Goal: Task Accomplishment & Management: Manage account settings

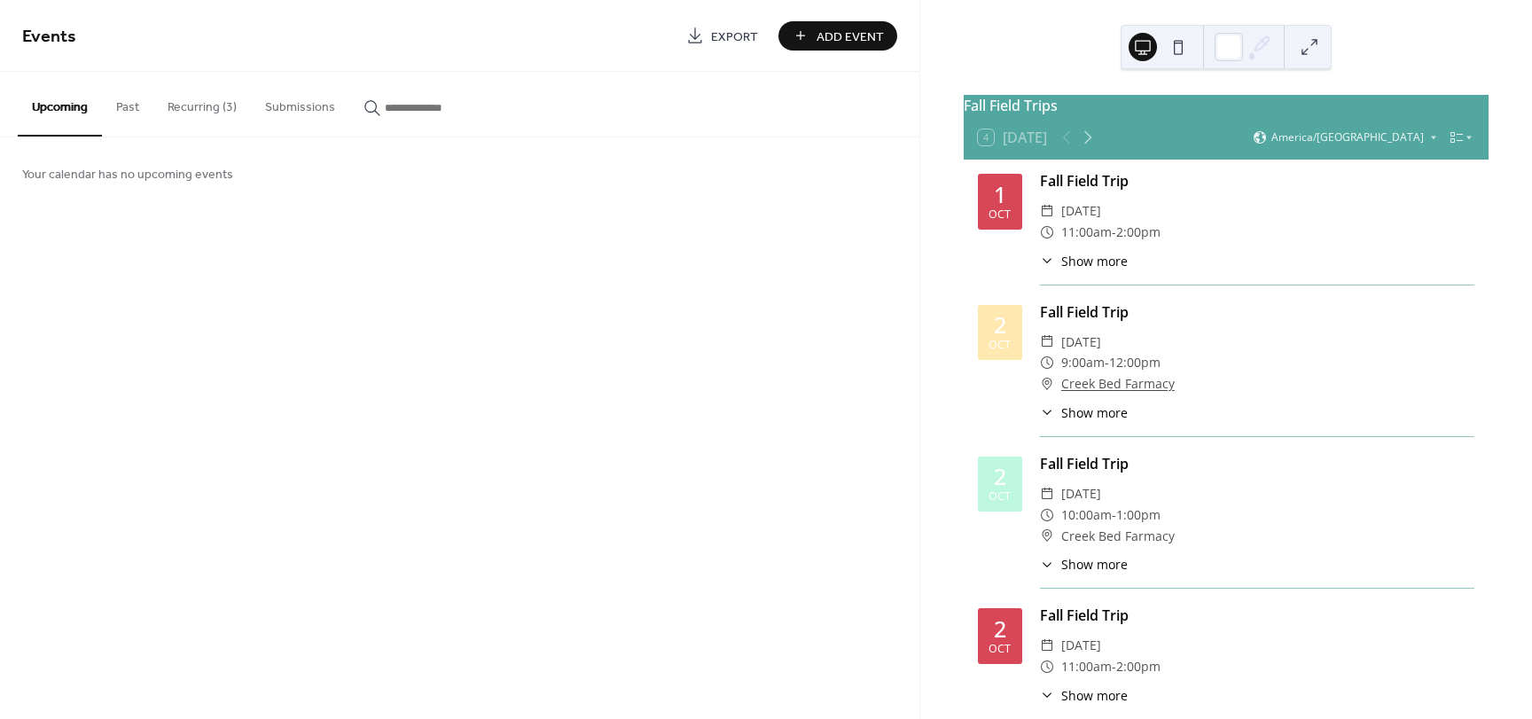
scroll to position [122, 0]
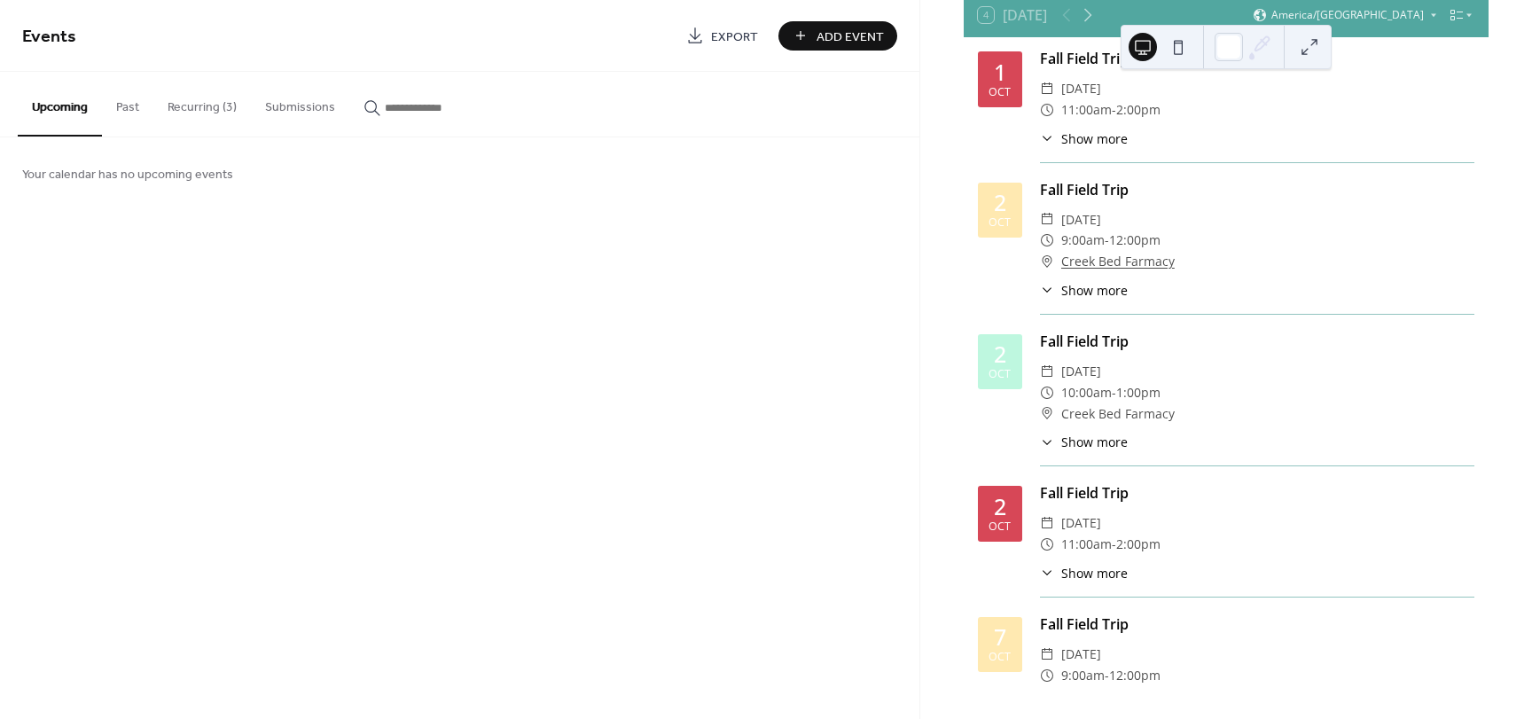
click at [202, 108] on button "Recurring (3)" at bounding box center [202, 103] width 98 height 63
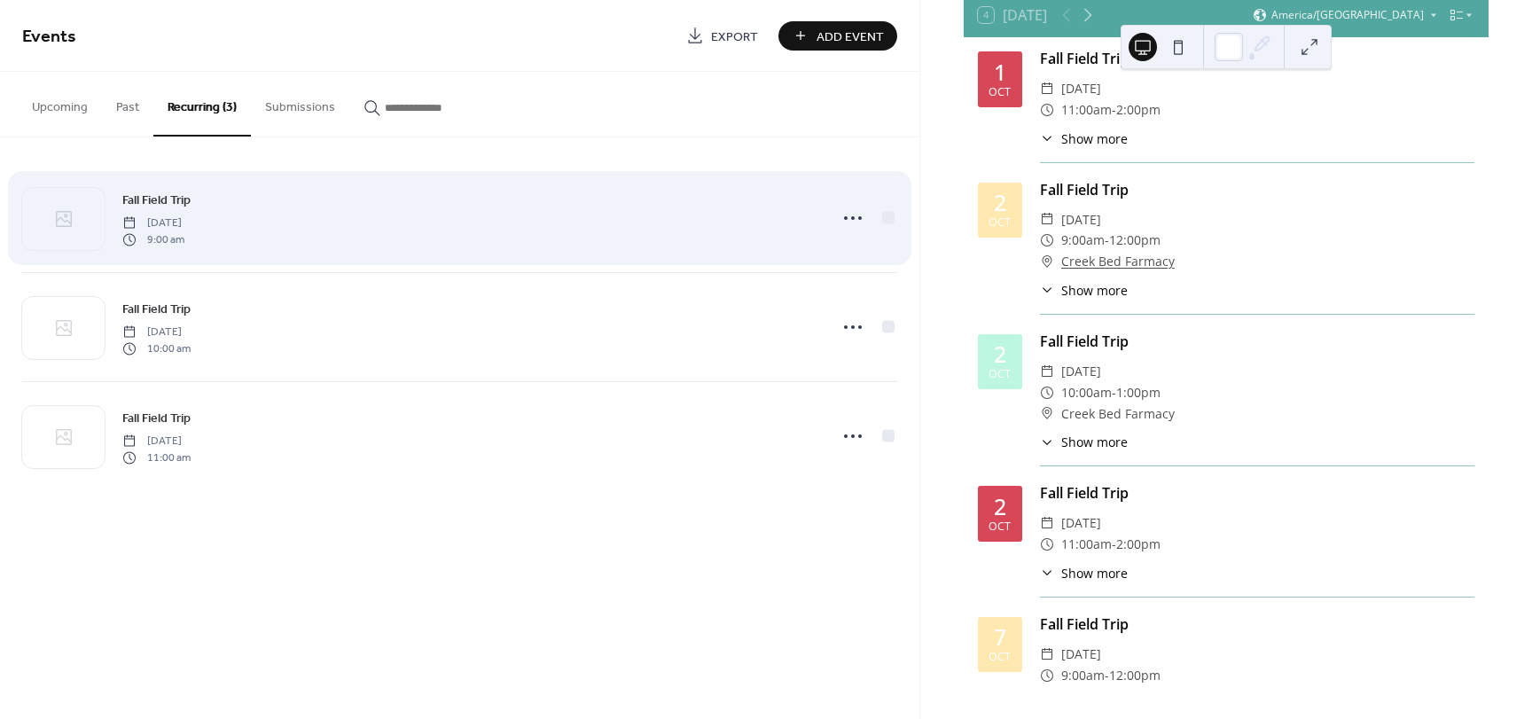
click at [393, 245] on div "Fall Field Trip [DATE] 9:00 am" at bounding box center [469, 218] width 694 height 57
click at [831, 254] on div "Fall Field Trip [DATE] 9:00 am" at bounding box center [459, 218] width 875 height 108
click at [848, 215] on icon at bounding box center [853, 218] width 28 height 28
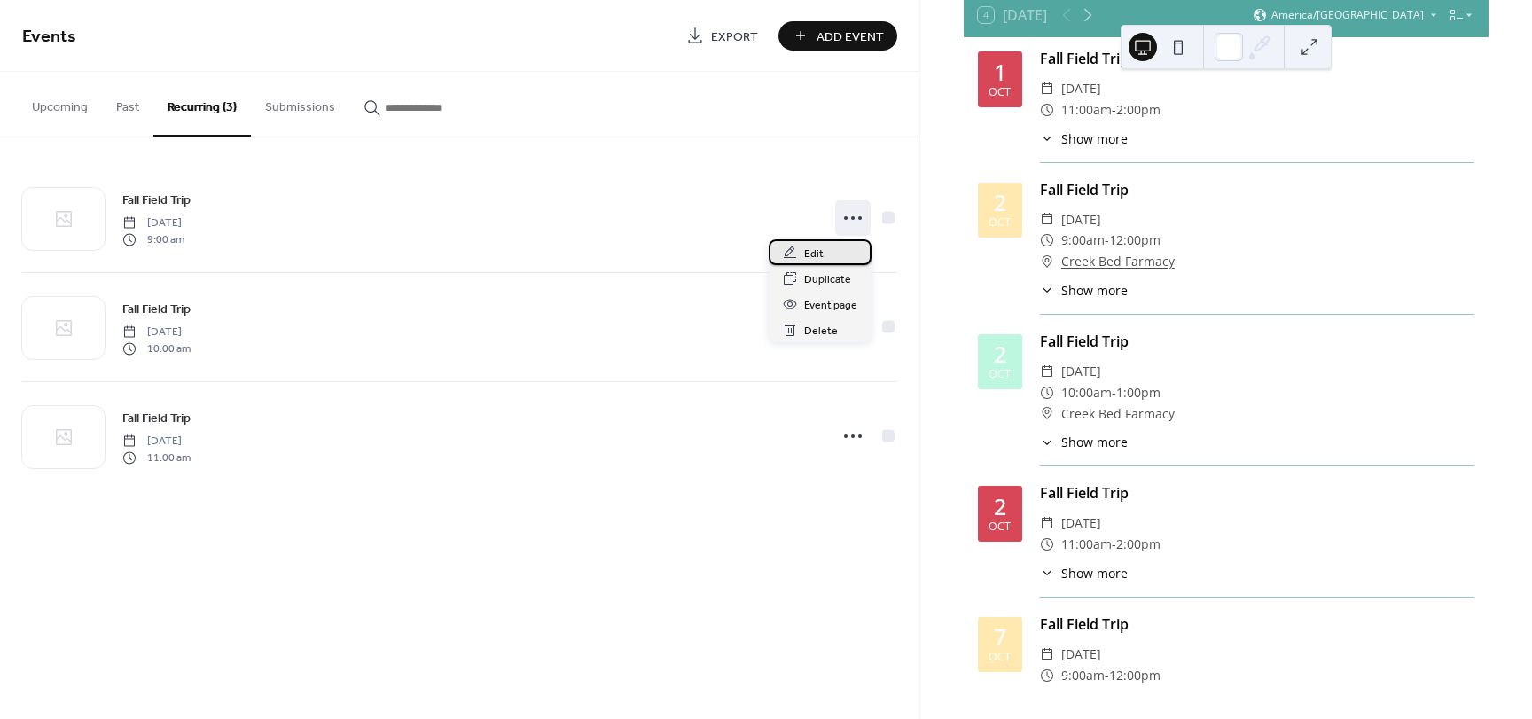
click at [831, 251] on div "Edit" at bounding box center [820, 252] width 103 height 26
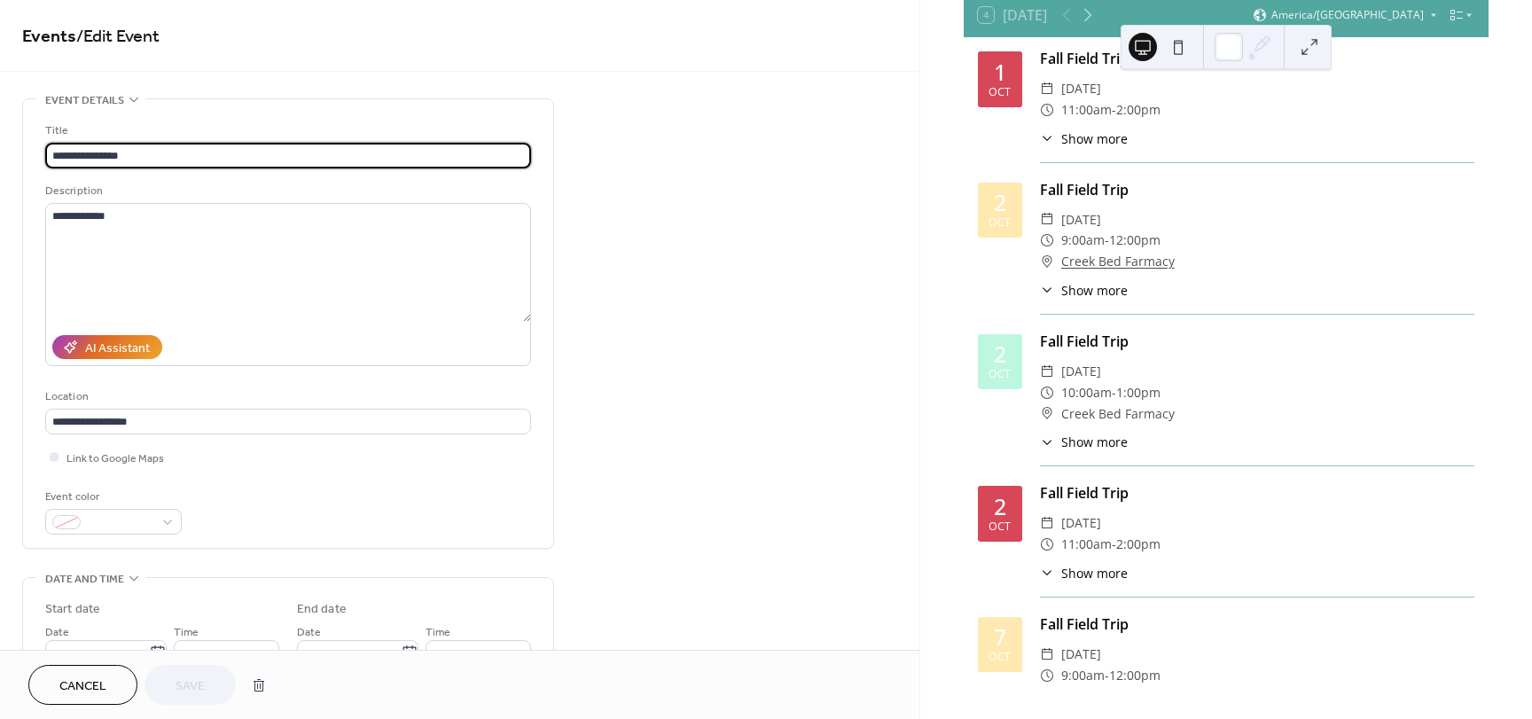
type input "**********"
click at [323, 422] on input "**********" at bounding box center [288, 422] width 486 height 26
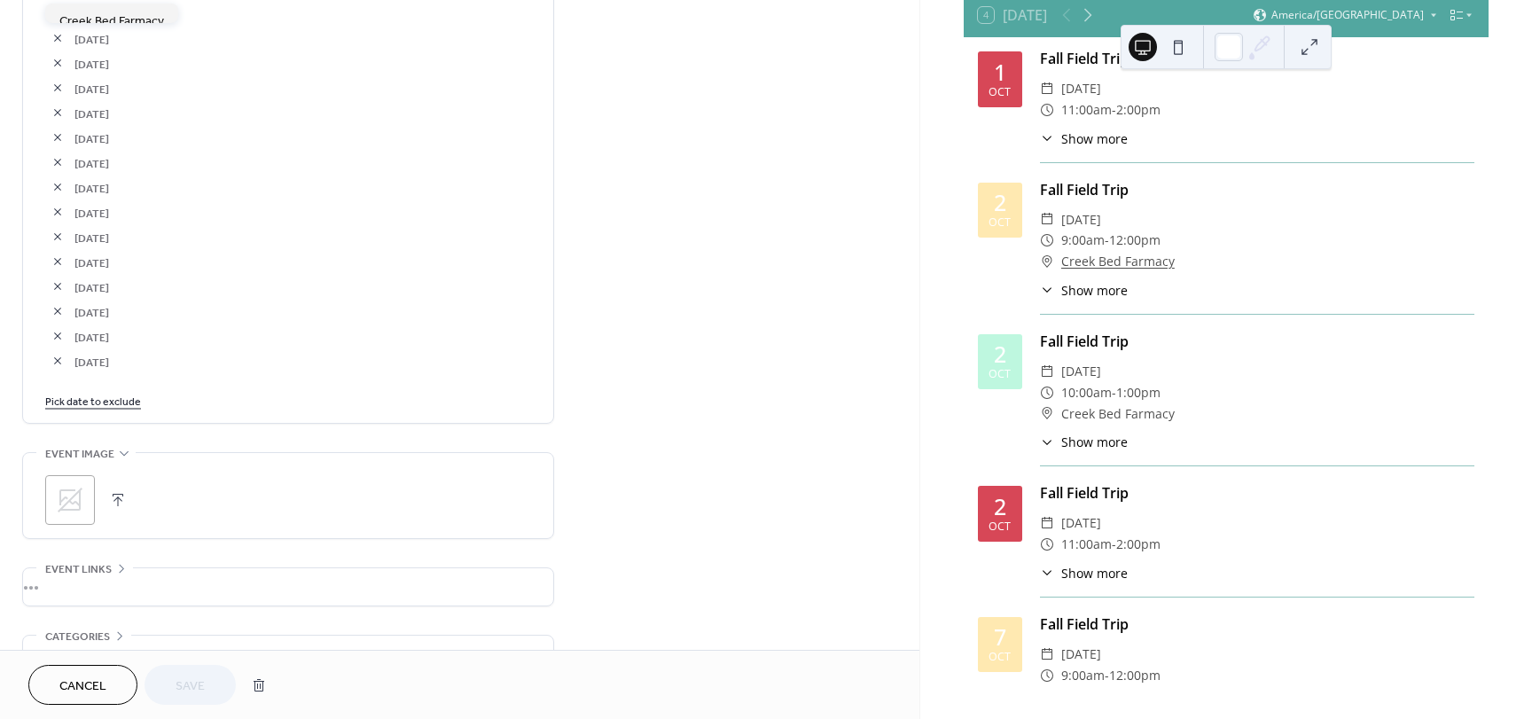
scroll to position [1128, 0]
click at [116, 403] on link "Pick date to exclude" at bounding box center [93, 398] width 96 height 19
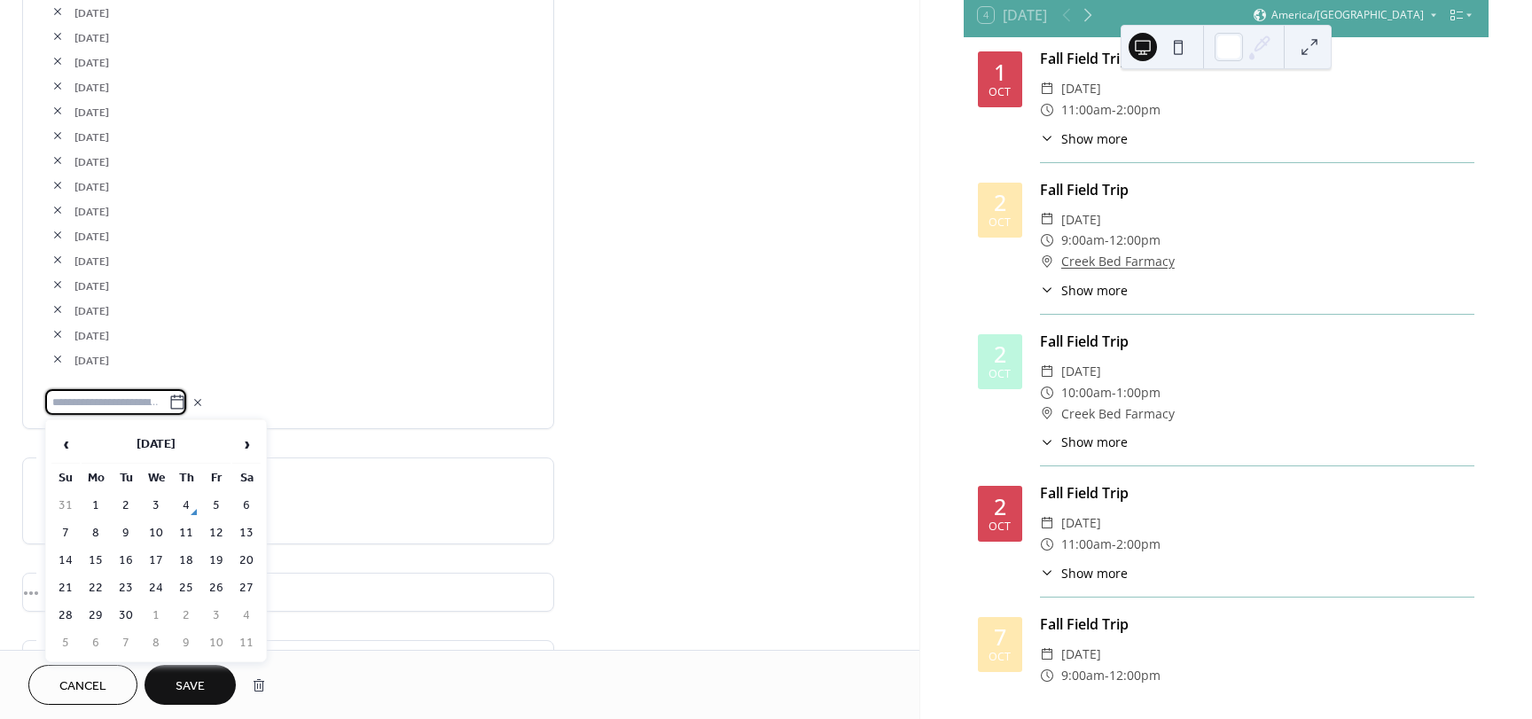
scroll to position [0, 0]
click at [253, 441] on span "›" at bounding box center [246, 443] width 27 height 35
click at [189, 560] on td "16" at bounding box center [186, 561] width 28 height 26
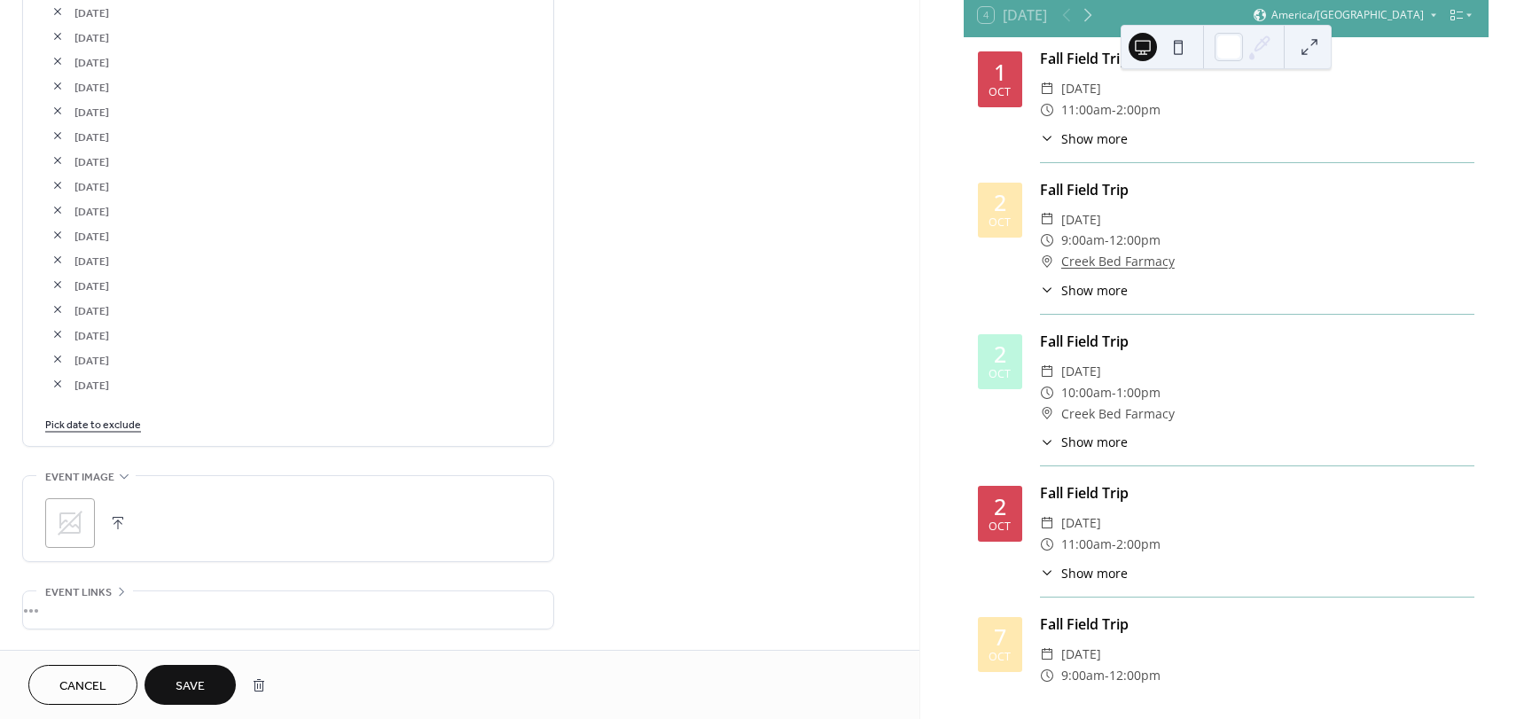
click at [117, 429] on link "Pick date to exclude" at bounding box center [93, 423] width 96 height 19
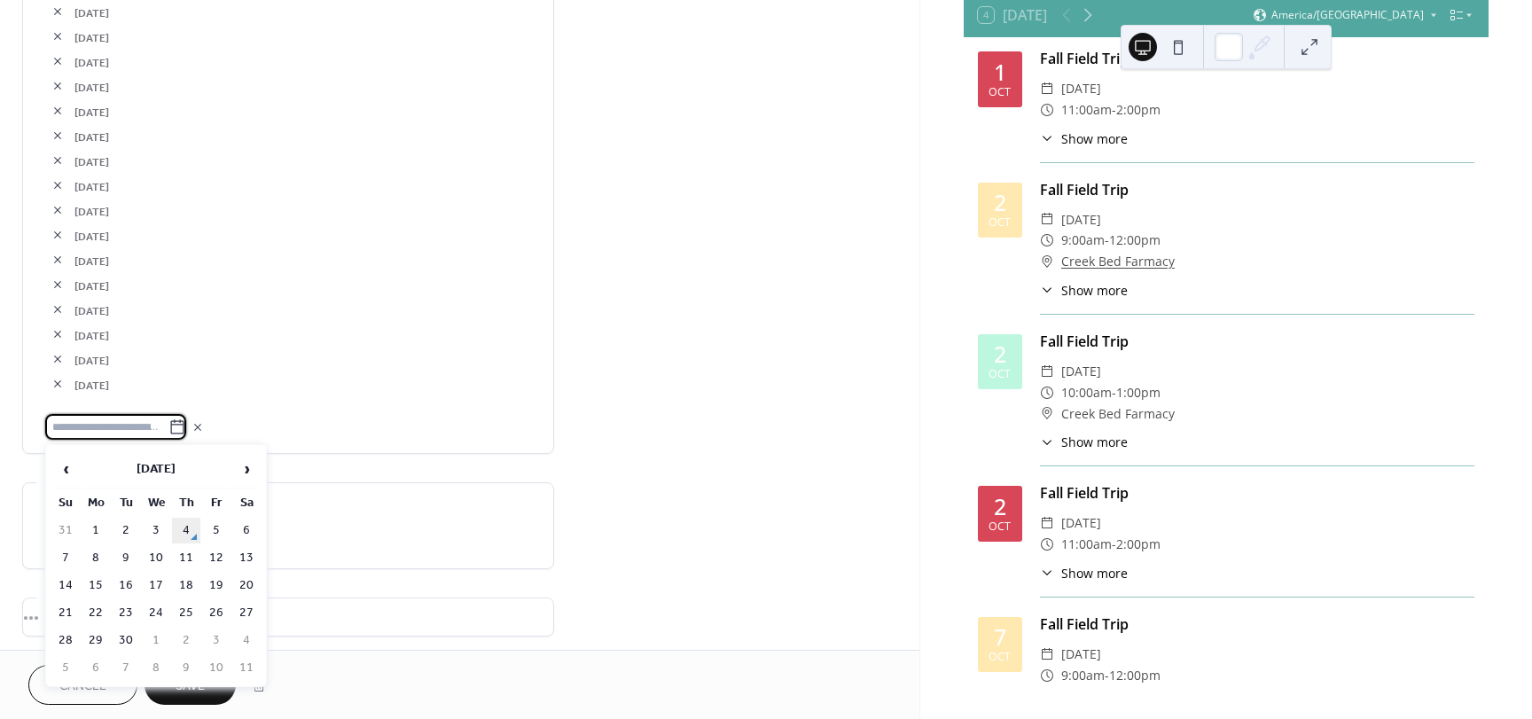
click at [185, 520] on td "4" at bounding box center [186, 531] width 28 height 26
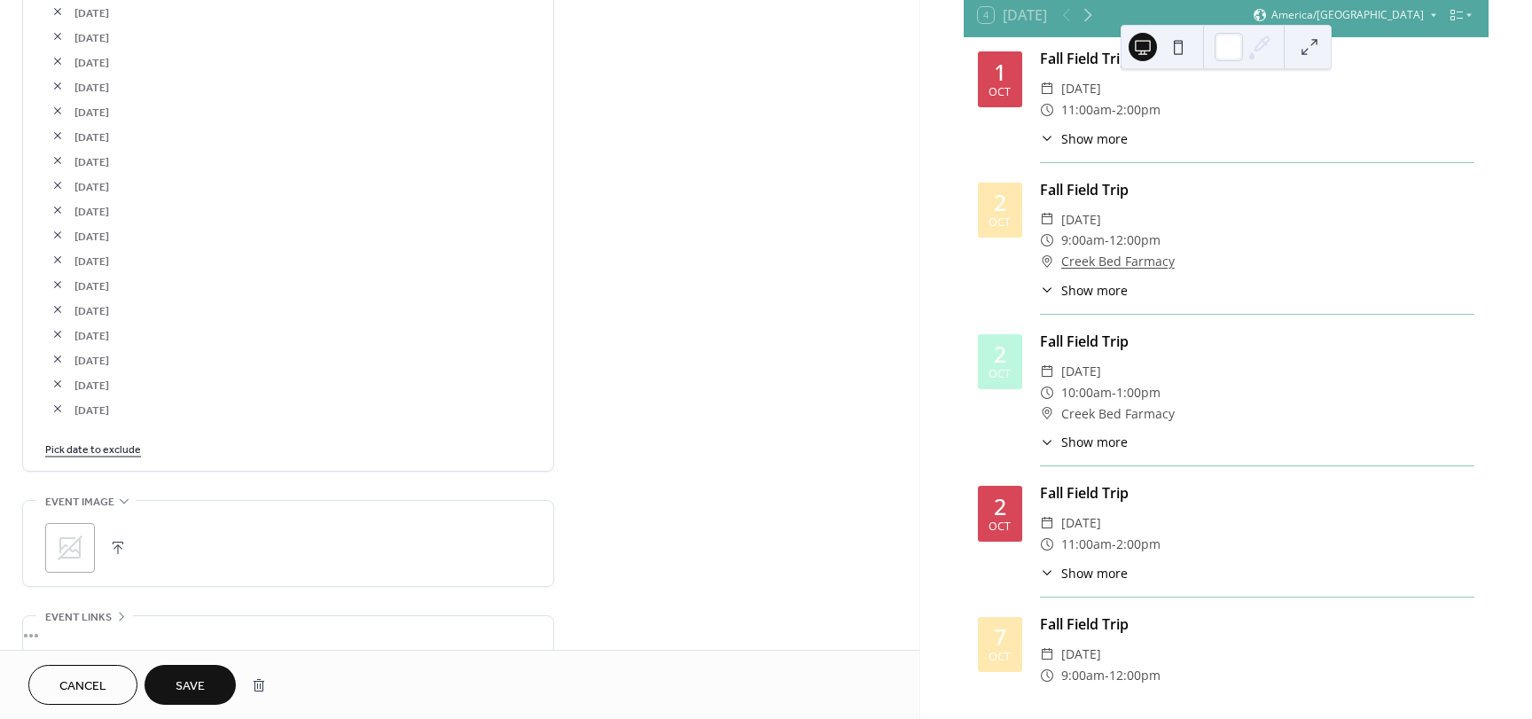
click at [54, 410] on button "button" at bounding box center [57, 408] width 25 height 25
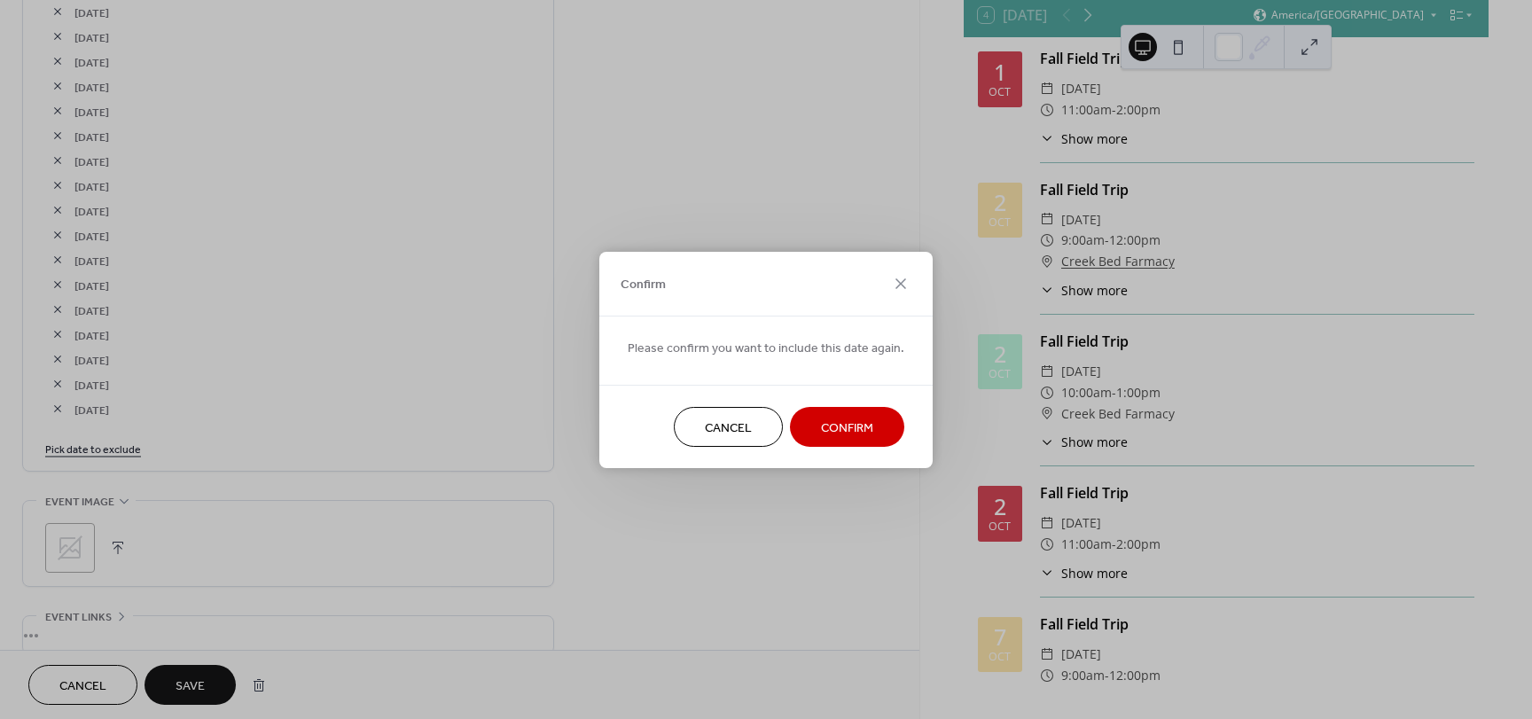
click at [849, 425] on span "Confirm" at bounding box center [847, 427] width 52 height 19
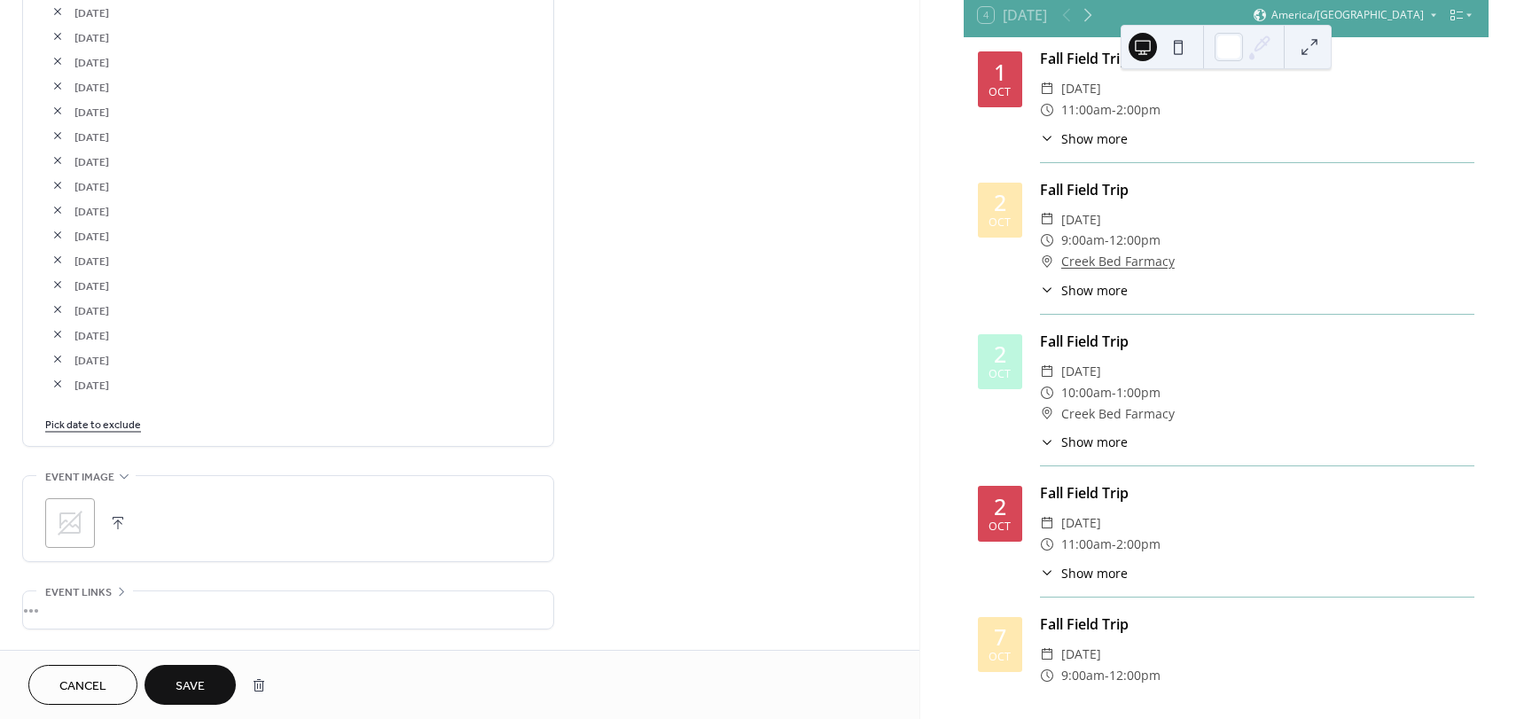
click at [121, 432] on link "Pick date to exclude" at bounding box center [93, 423] width 96 height 19
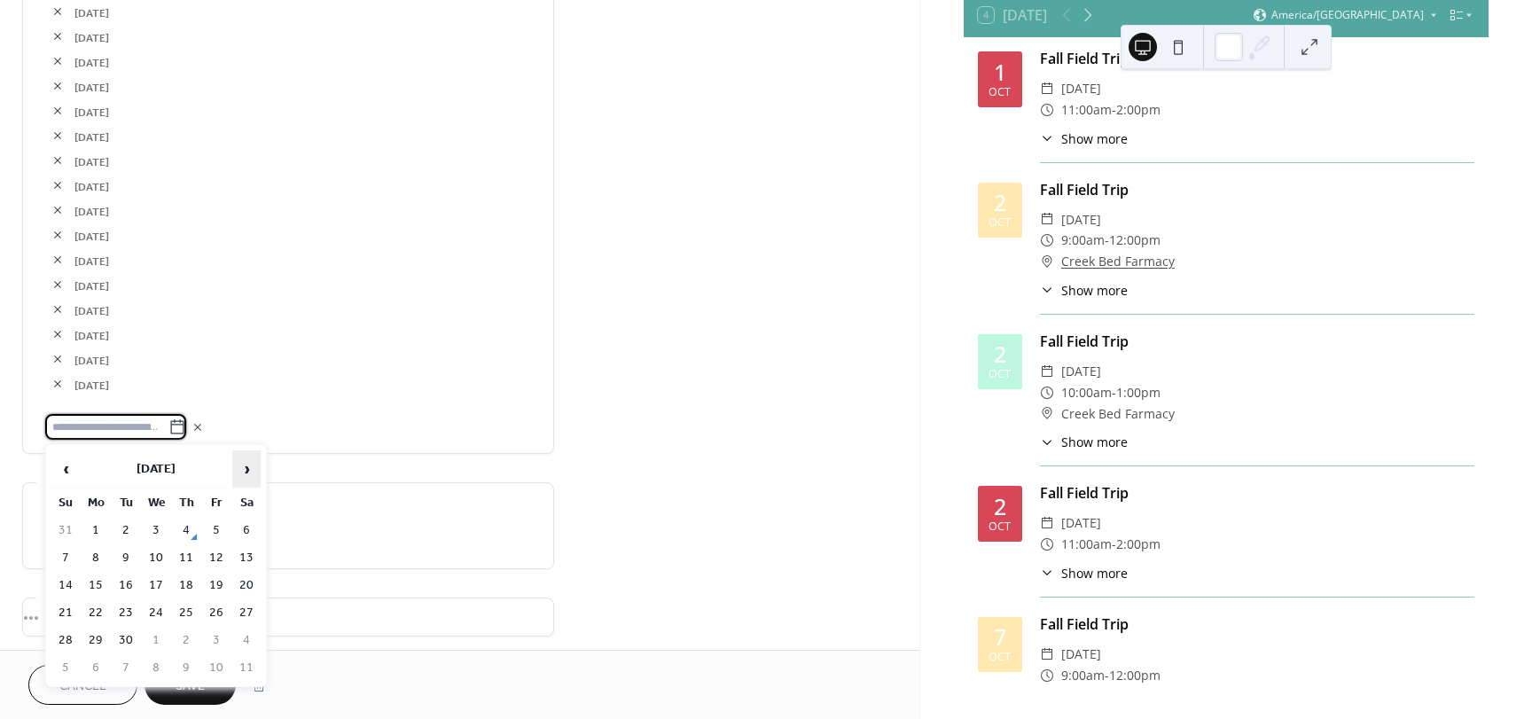
click at [251, 480] on span "›" at bounding box center [246, 468] width 27 height 35
click at [126, 589] on td "14" at bounding box center [126, 586] width 28 height 26
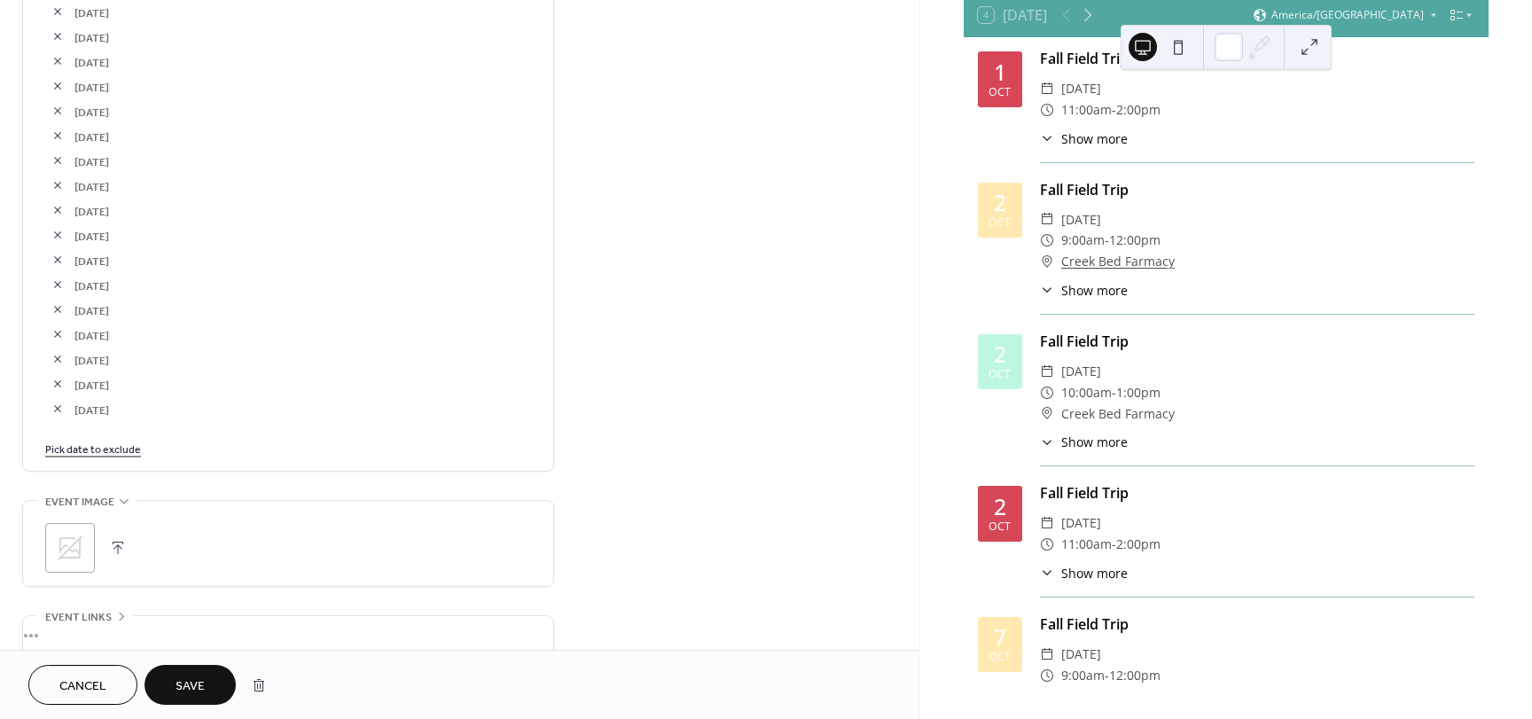
click at [94, 453] on link "Pick date to exclude" at bounding box center [93, 448] width 96 height 19
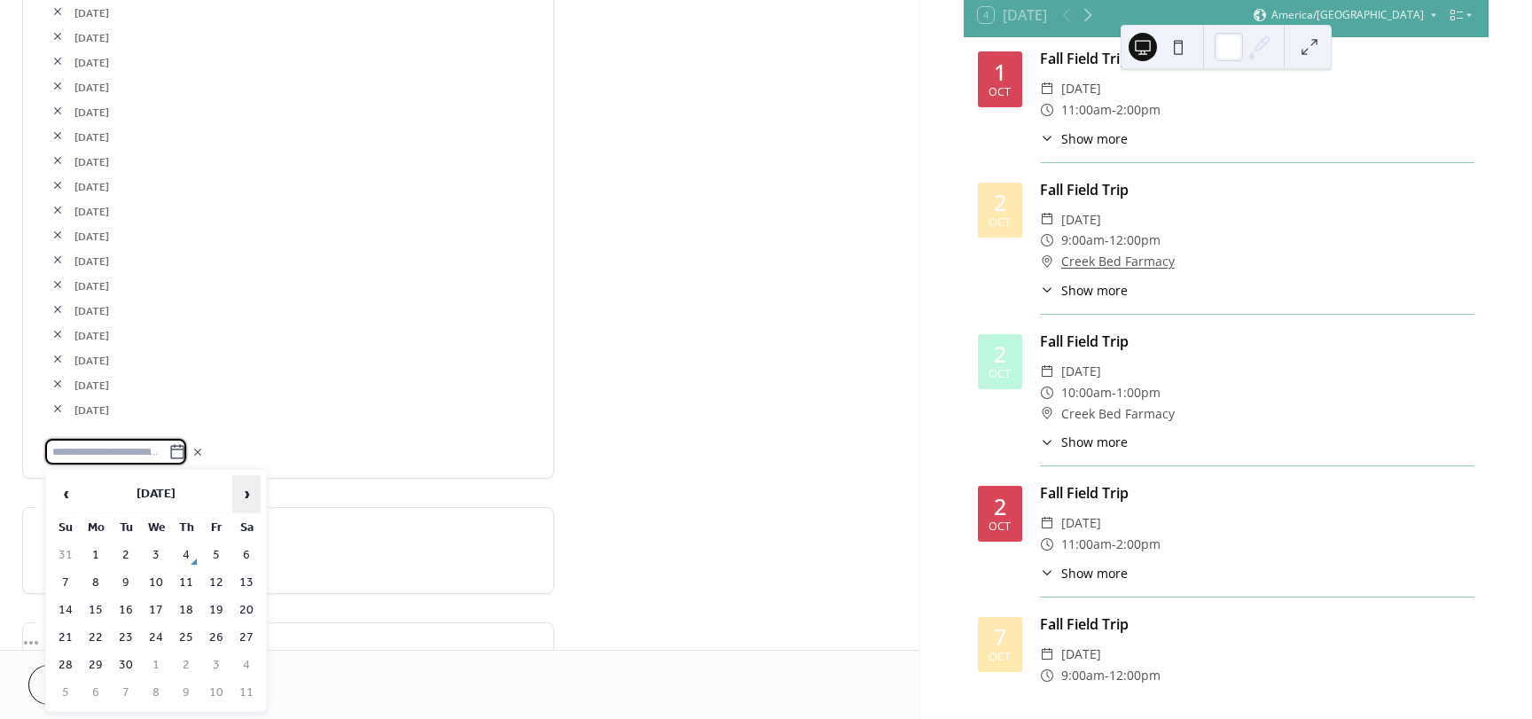
click at [248, 497] on span "›" at bounding box center [246, 493] width 27 height 35
click at [98, 665] on td "27" at bounding box center [96, 665] width 28 height 26
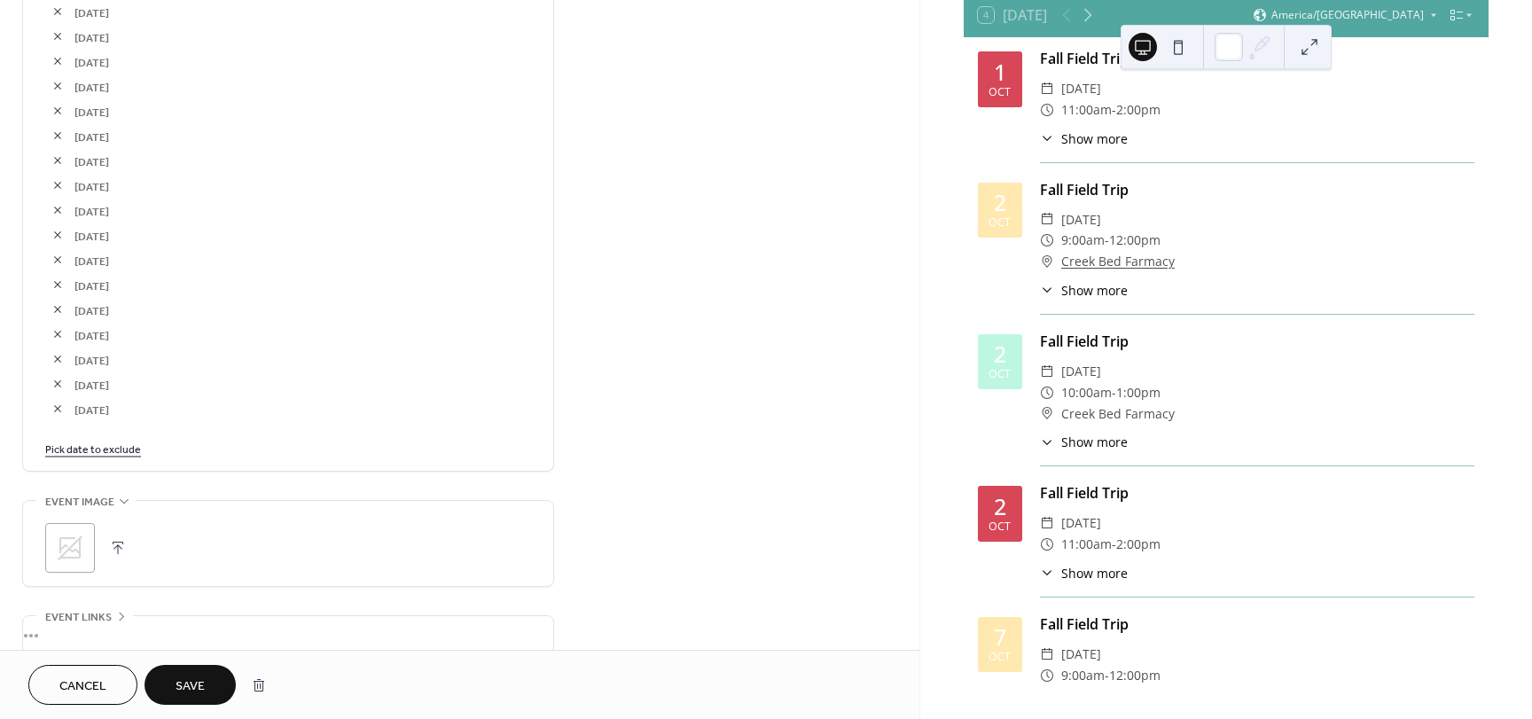
click at [113, 448] on link "Pick date to exclude" at bounding box center [93, 448] width 96 height 19
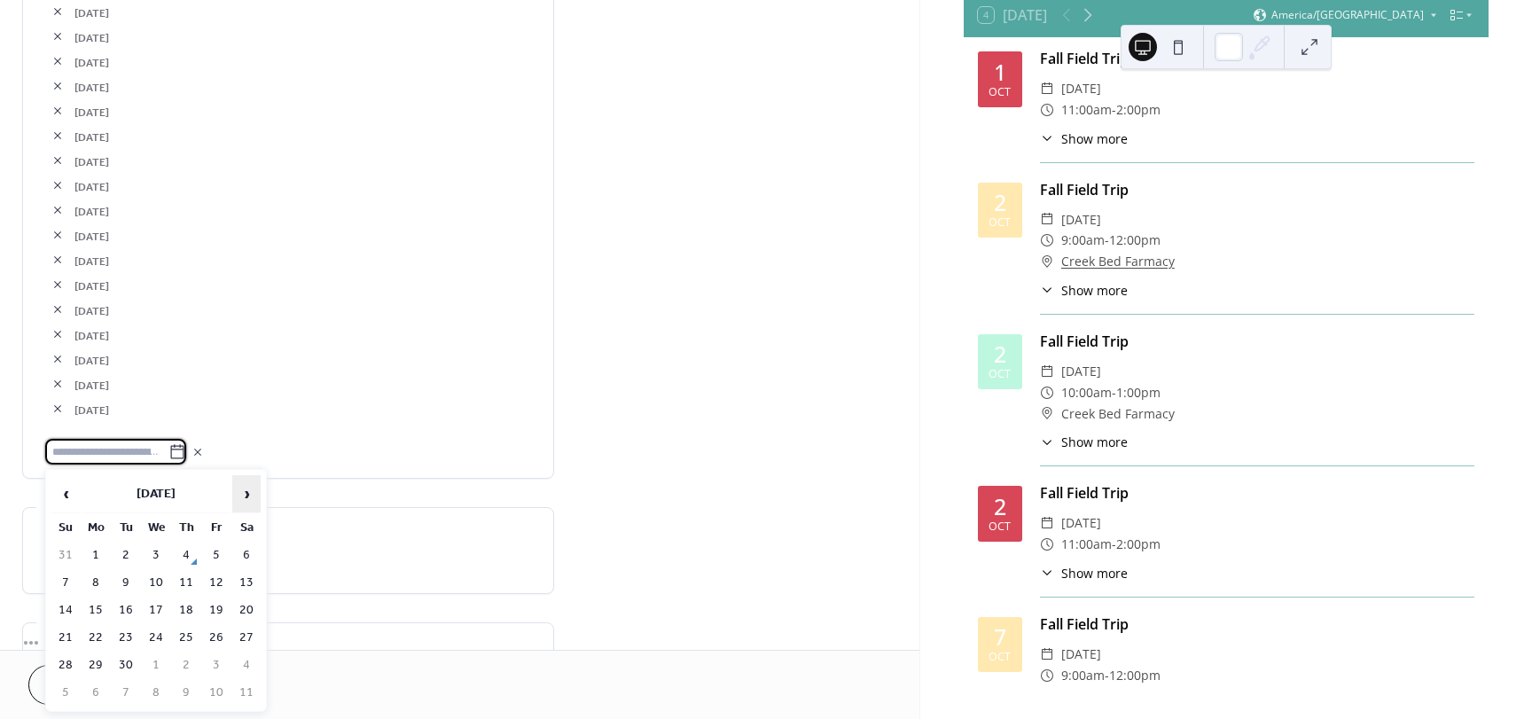
click at [252, 494] on span "›" at bounding box center [246, 493] width 27 height 35
click at [128, 661] on td "28" at bounding box center [126, 665] width 28 height 26
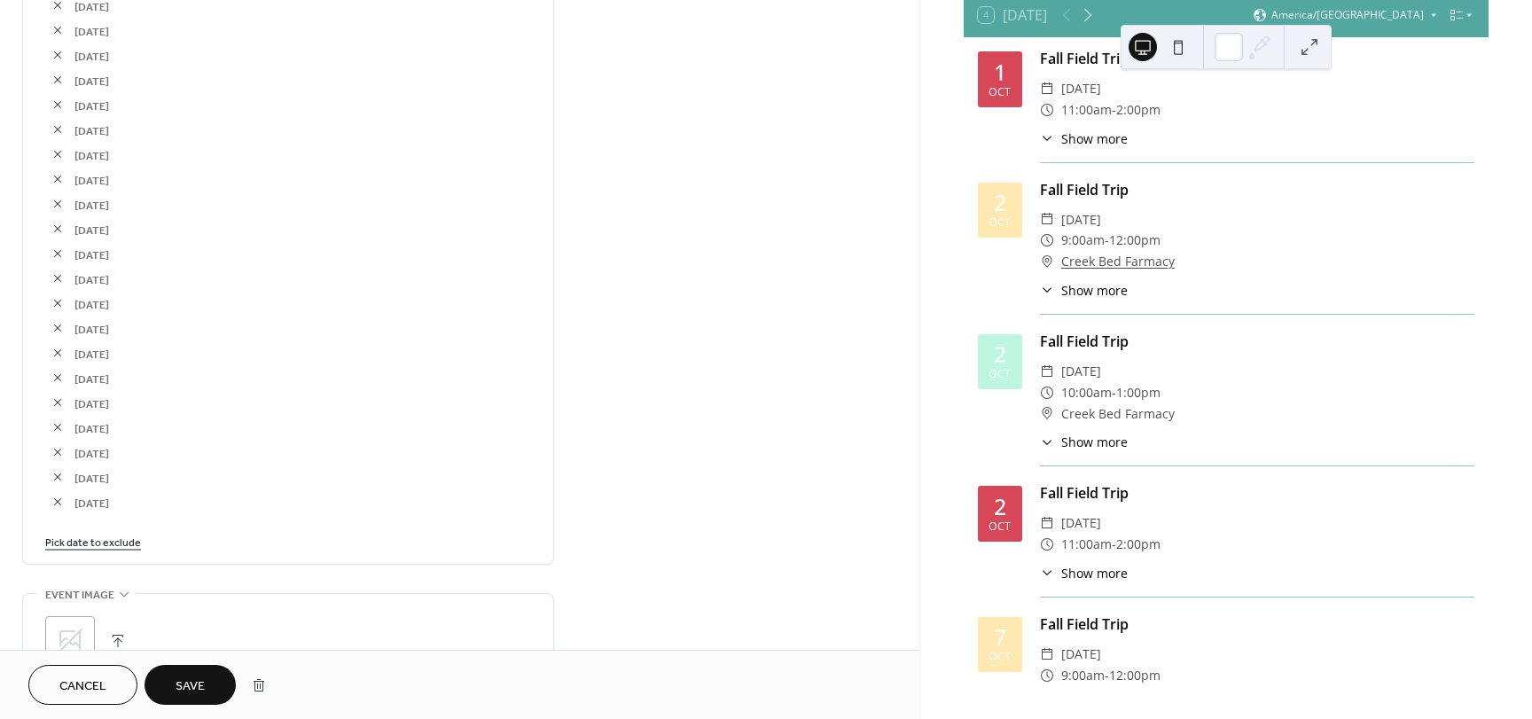
scroll to position [1088, 0]
click at [100, 512] on link "Pick date to exclude" at bounding box center [93, 513] width 96 height 19
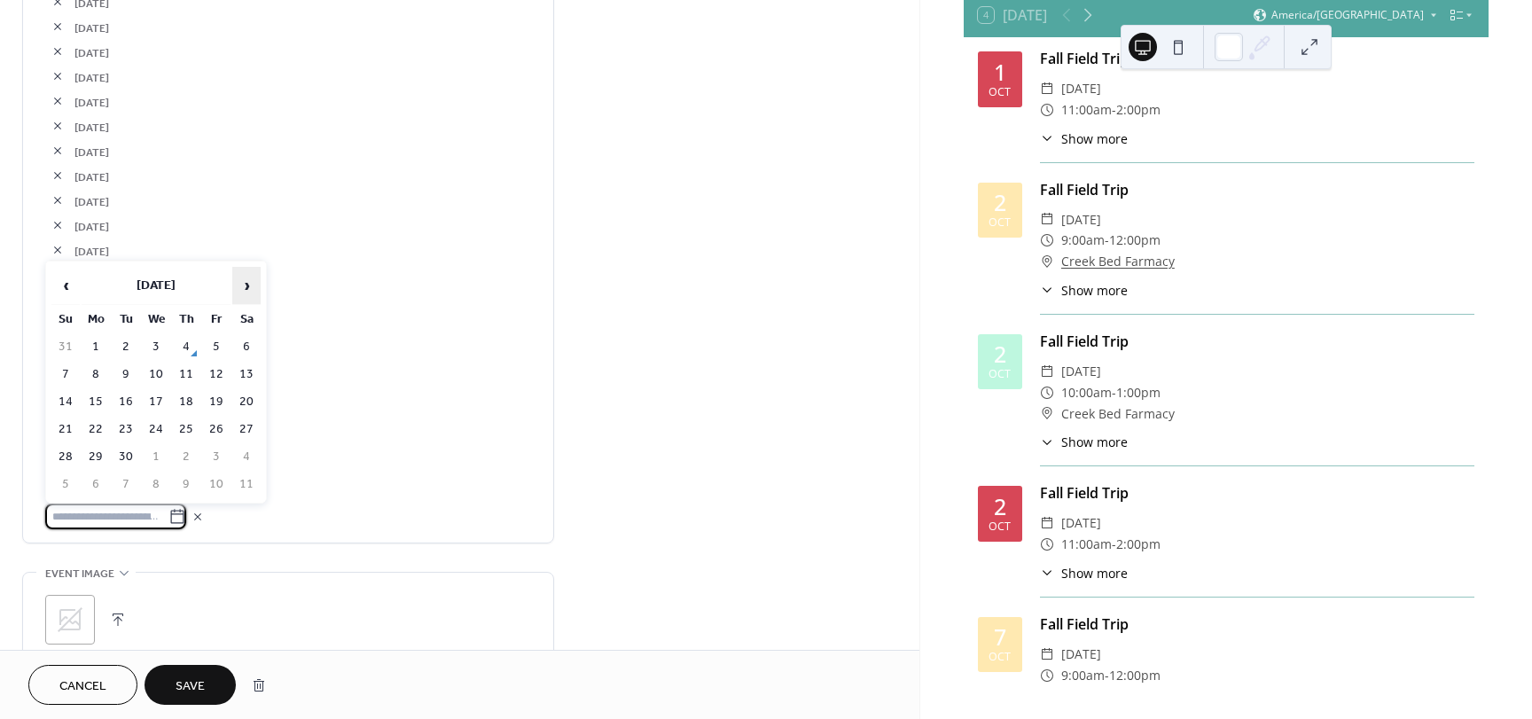
click at [247, 297] on span "›" at bounding box center [246, 285] width 27 height 35
click at [152, 457] on td "29" at bounding box center [156, 457] width 28 height 26
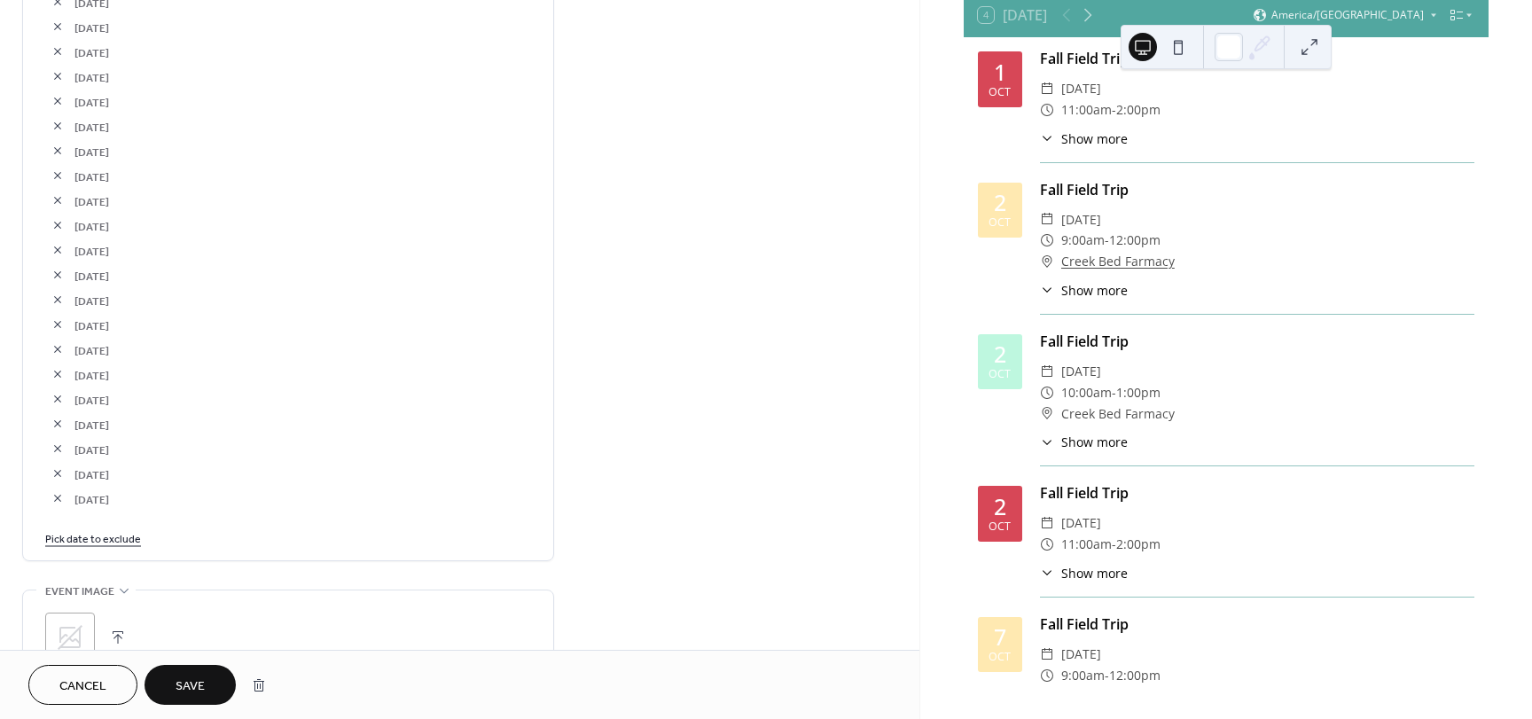
click at [106, 540] on link "Pick date to exclude" at bounding box center [93, 537] width 96 height 19
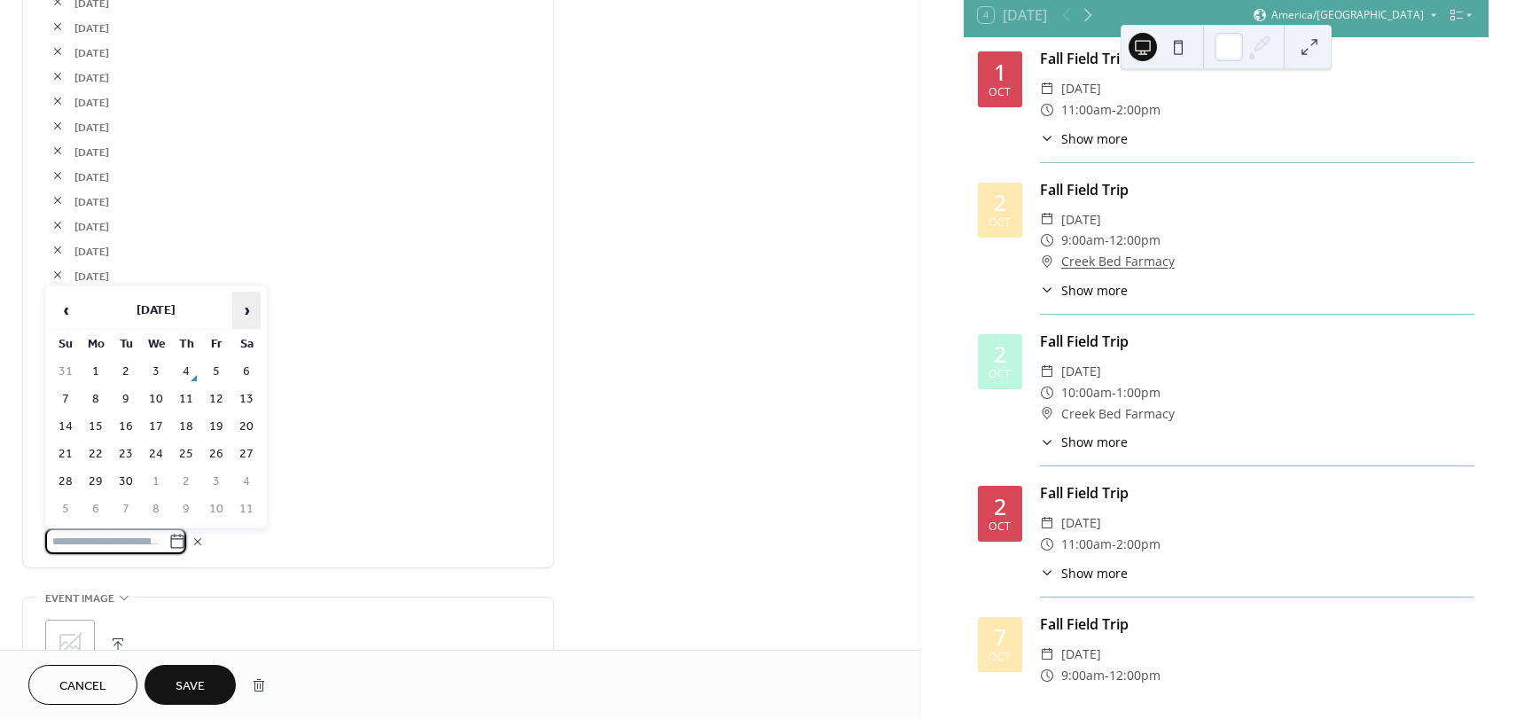
click at [247, 317] on span "›" at bounding box center [246, 310] width 27 height 35
click at [191, 475] on td "30" at bounding box center [186, 482] width 28 height 26
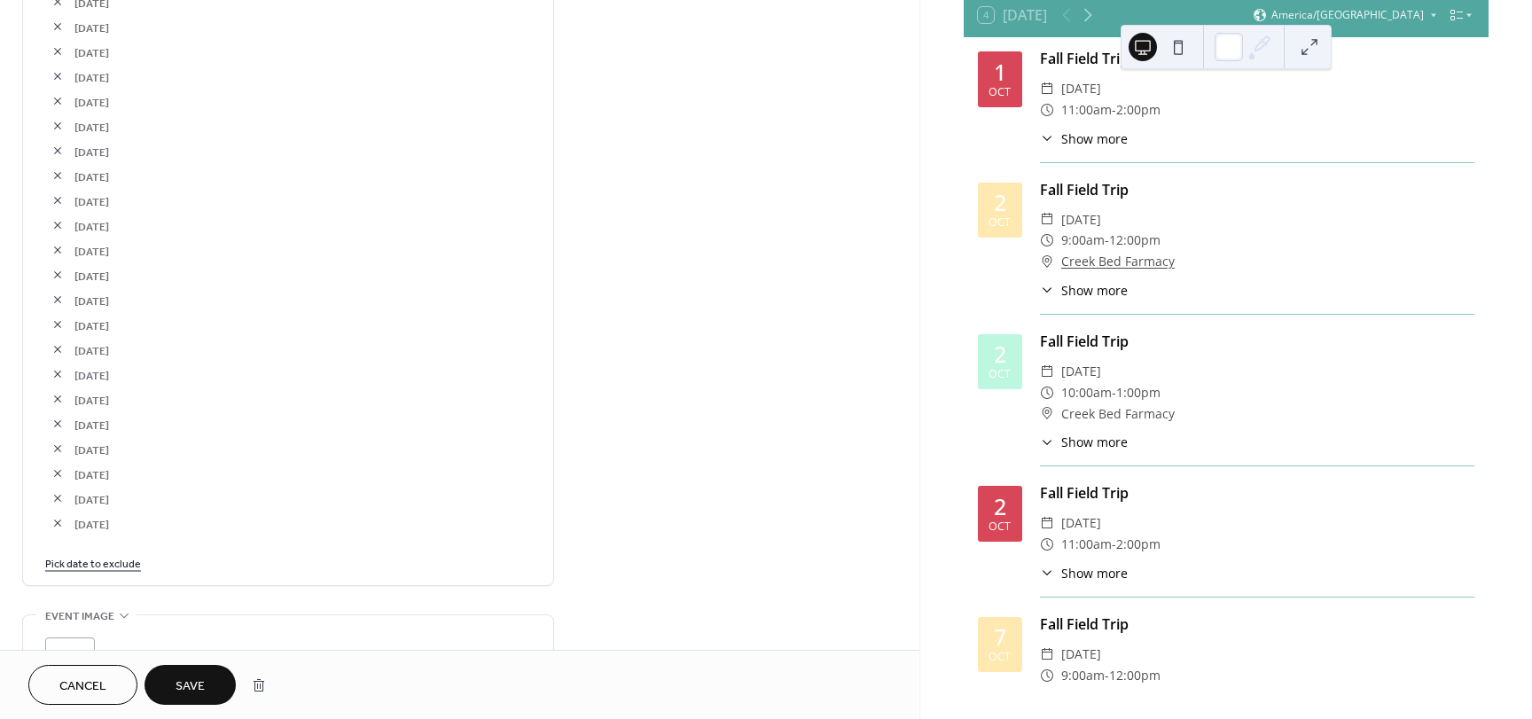
click at [102, 559] on link "Pick date to exclude" at bounding box center [93, 562] width 96 height 19
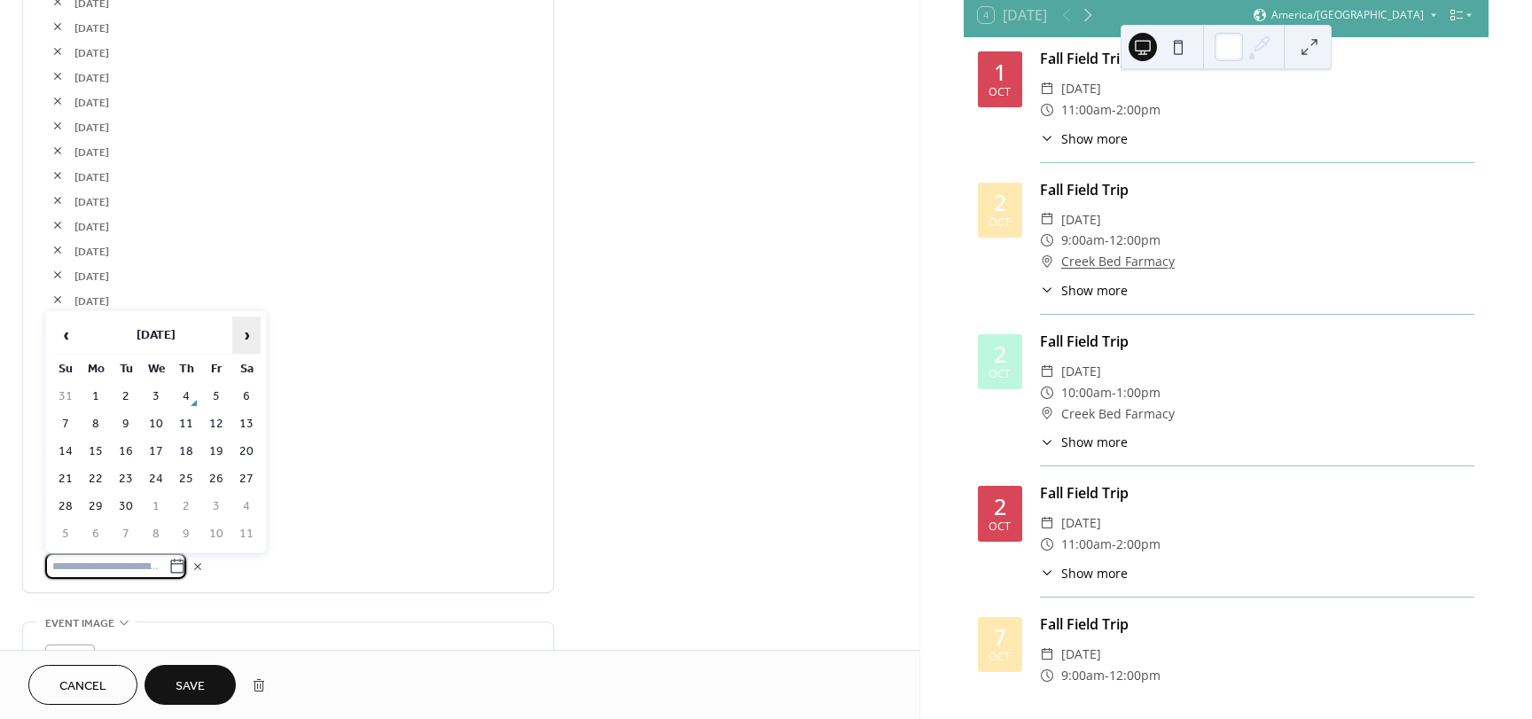
click at [242, 327] on span "›" at bounding box center [246, 334] width 27 height 35
click at [219, 507] on td "31" at bounding box center [216, 507] width 28 height 26
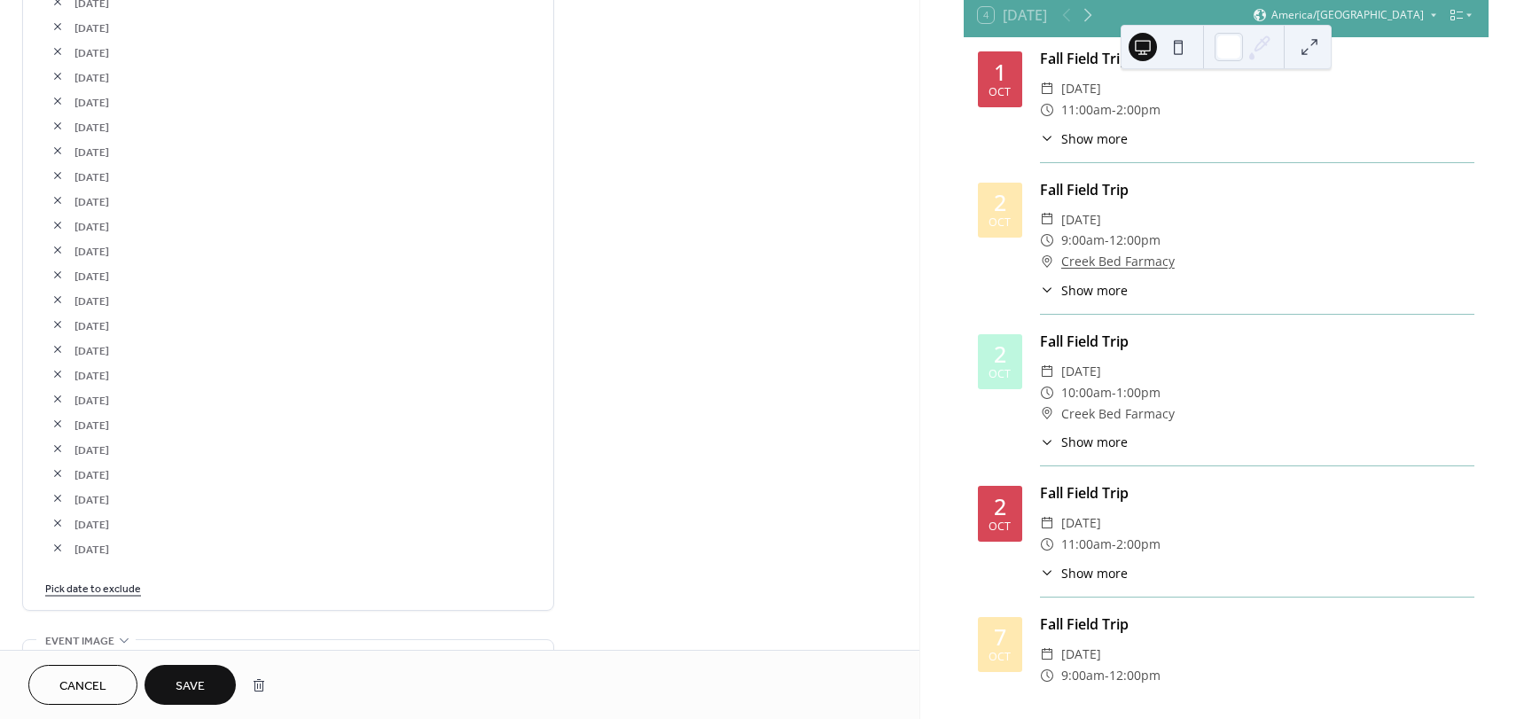
click at [207, 689] on button "Save" at bounding box center [190, 685] width 91 height 40
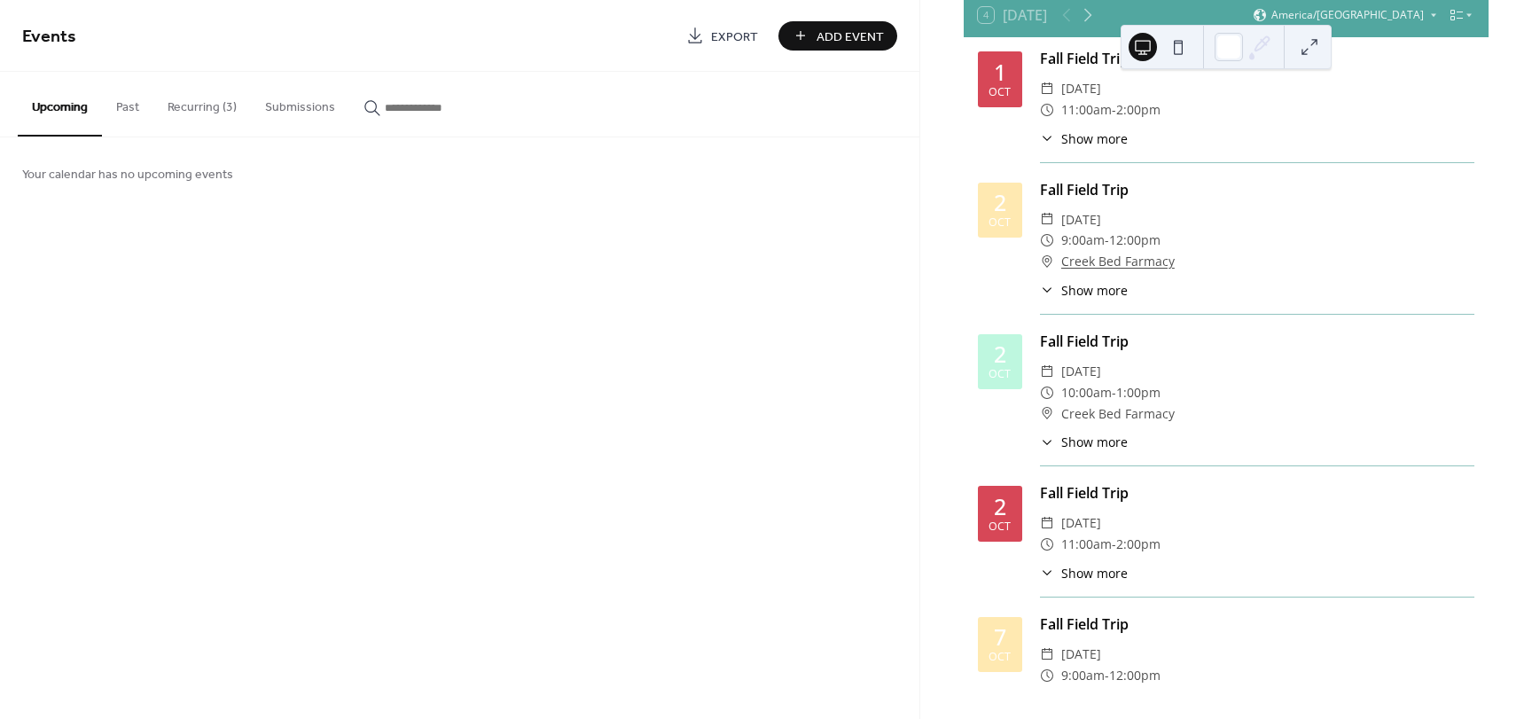
click at [219, 110] on button "Recurring (3)" at bounding box center [202, 103] width 98 height 63
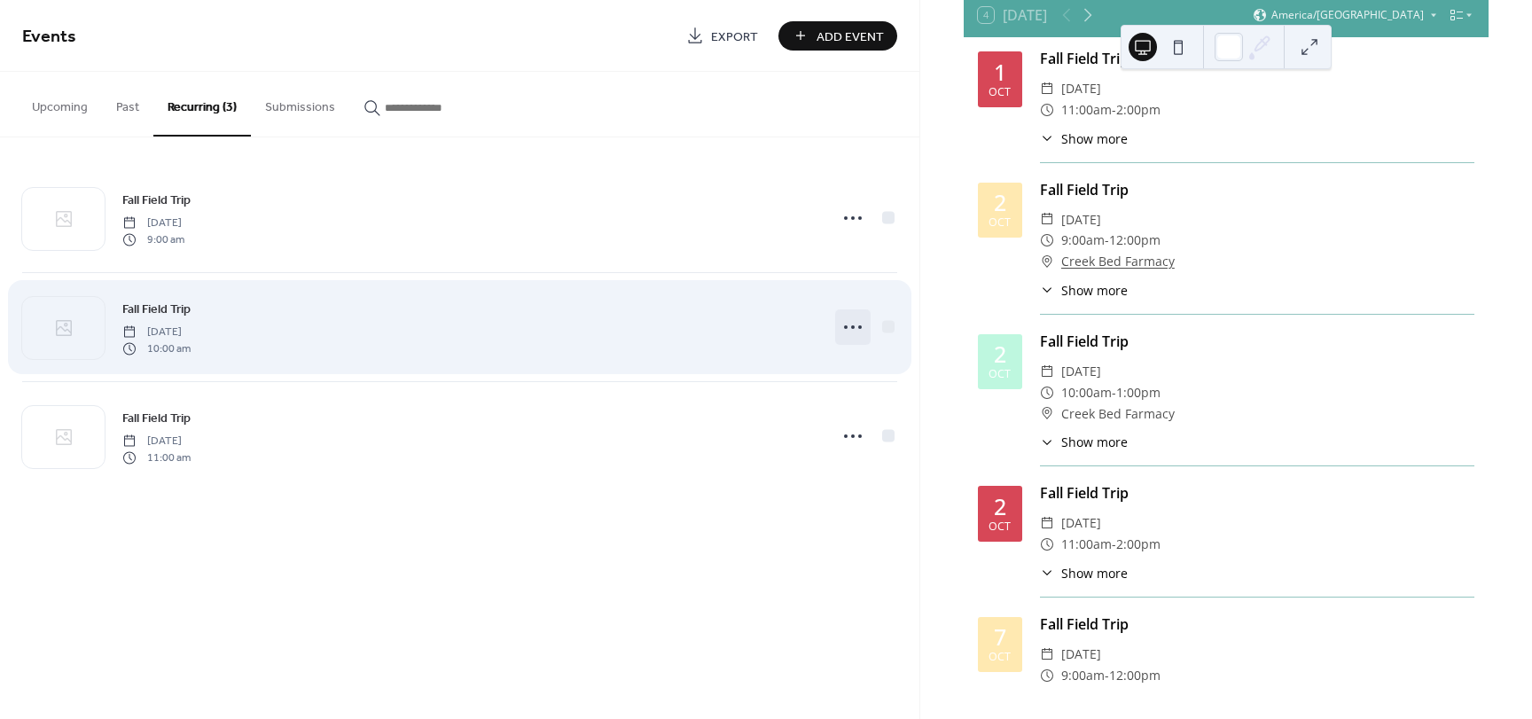
click at [850, 324] on icon at bounding box center [853, 327] width 28 height 28
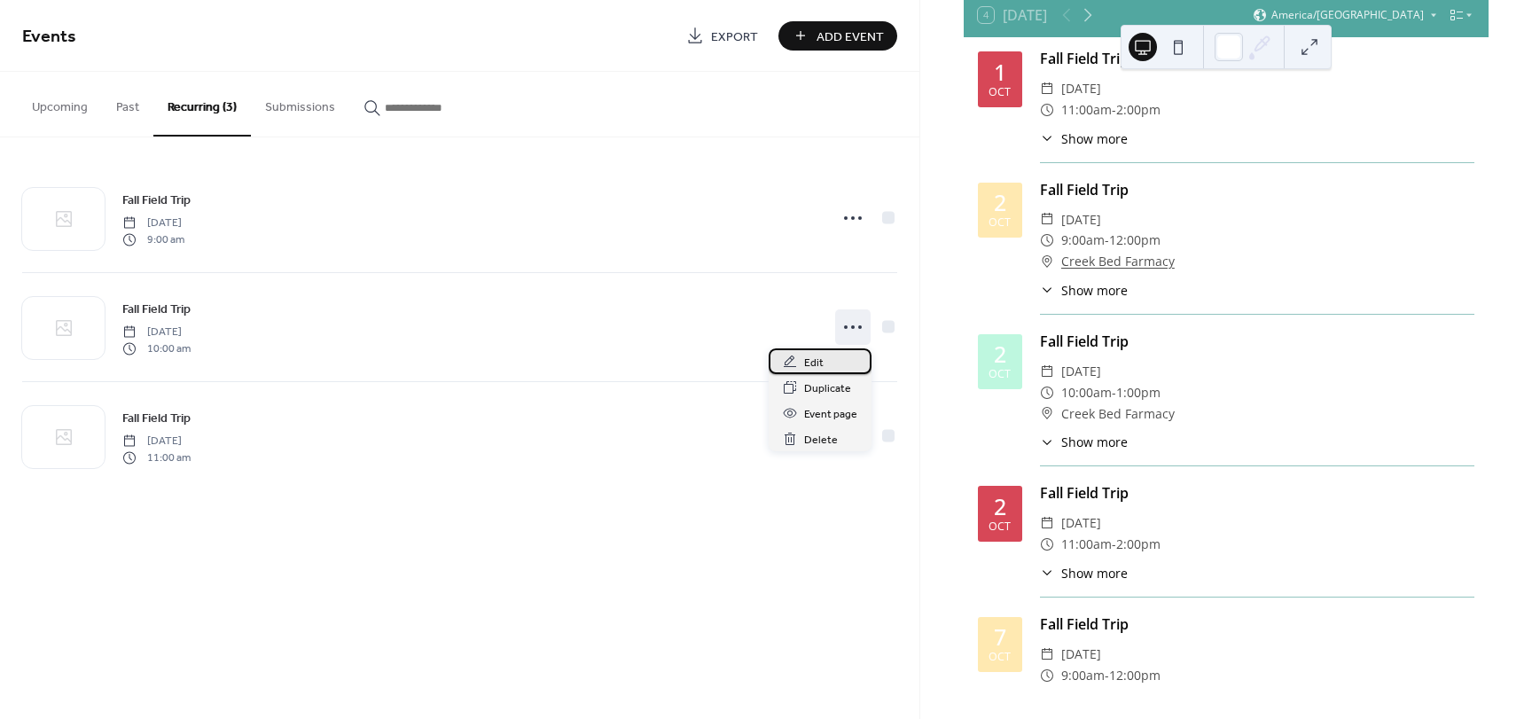
click at [833, 364] on div "Edit" at bounding box center [820, 361] width 103 height 26
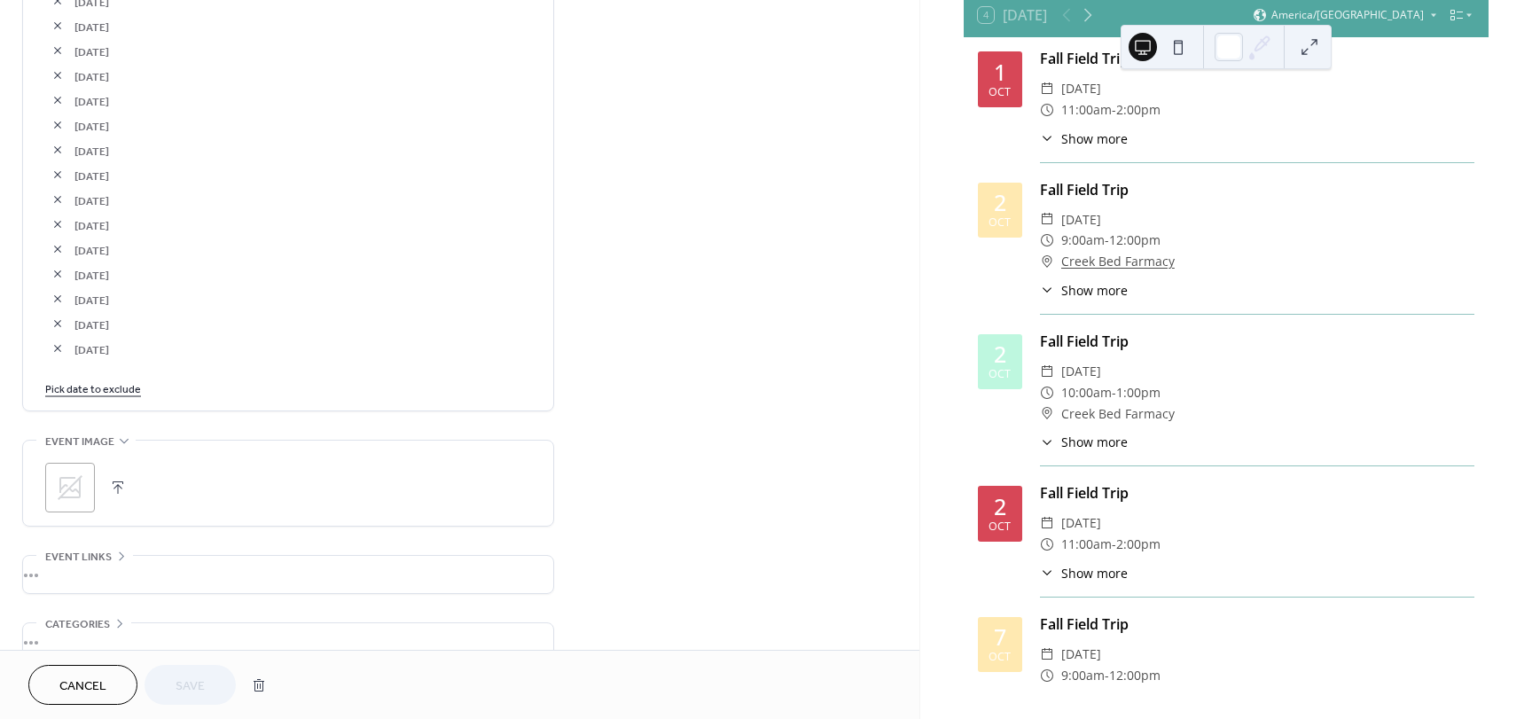
scroll to position [1114, 0]
click at [87, 385] on link "Pick date to exclude" at bounding box center [93, 387] width 96 height 19
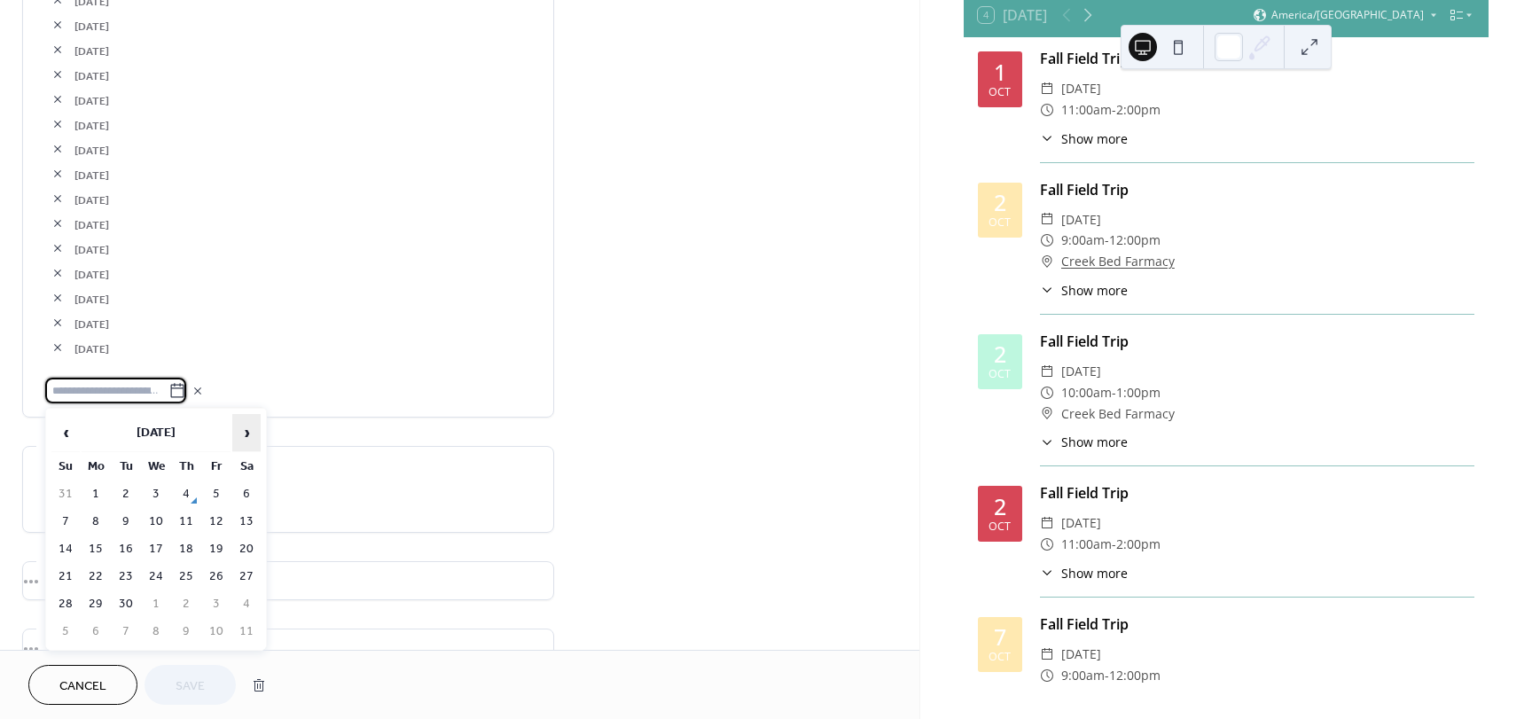
click at [253, 426] on span "›" at bounding box center [246, 432] width 27 height 35
click at [95, 609] on td "27" at bounding box center [96, 604] width 28 height 26
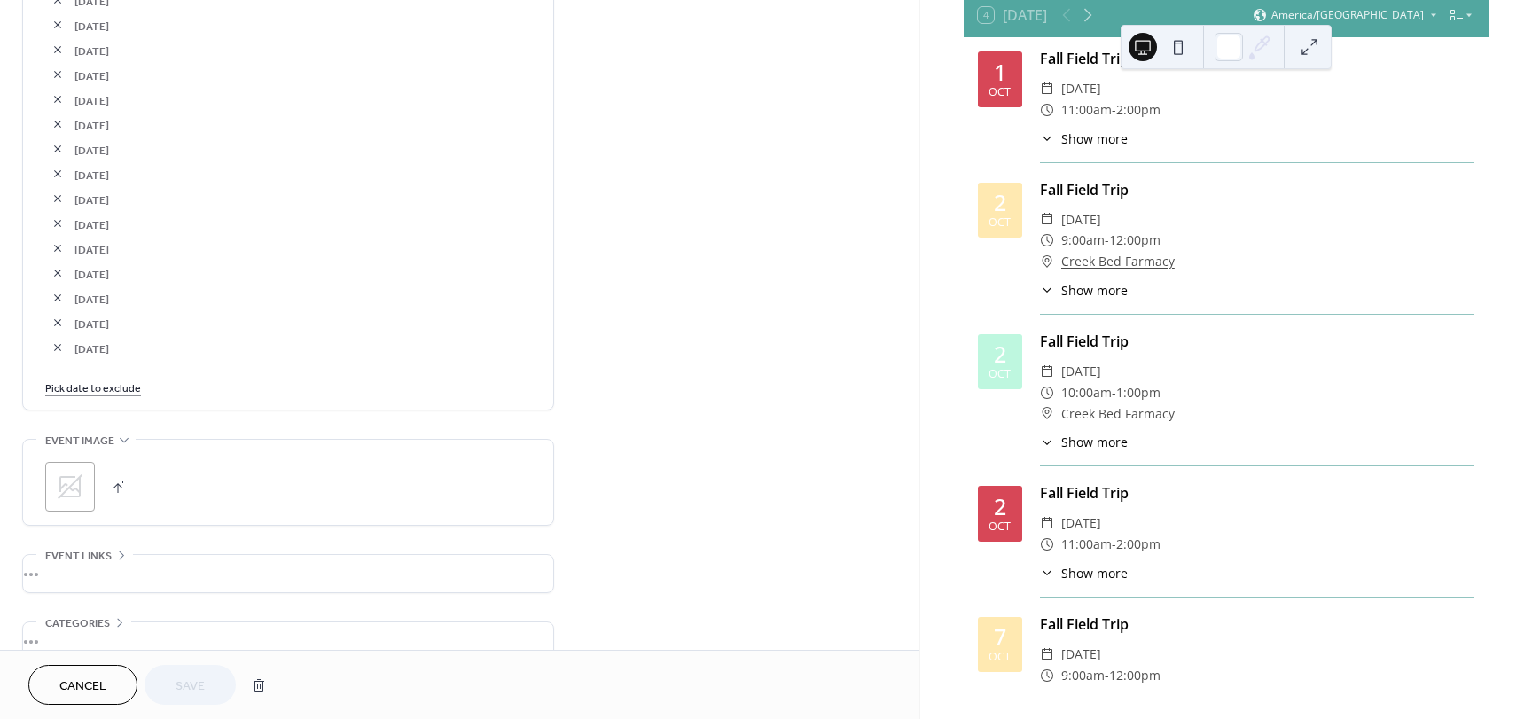
click at [121, 389] on link "Pick date to exclude" at bounding box center [93, 387] width 96 height 19
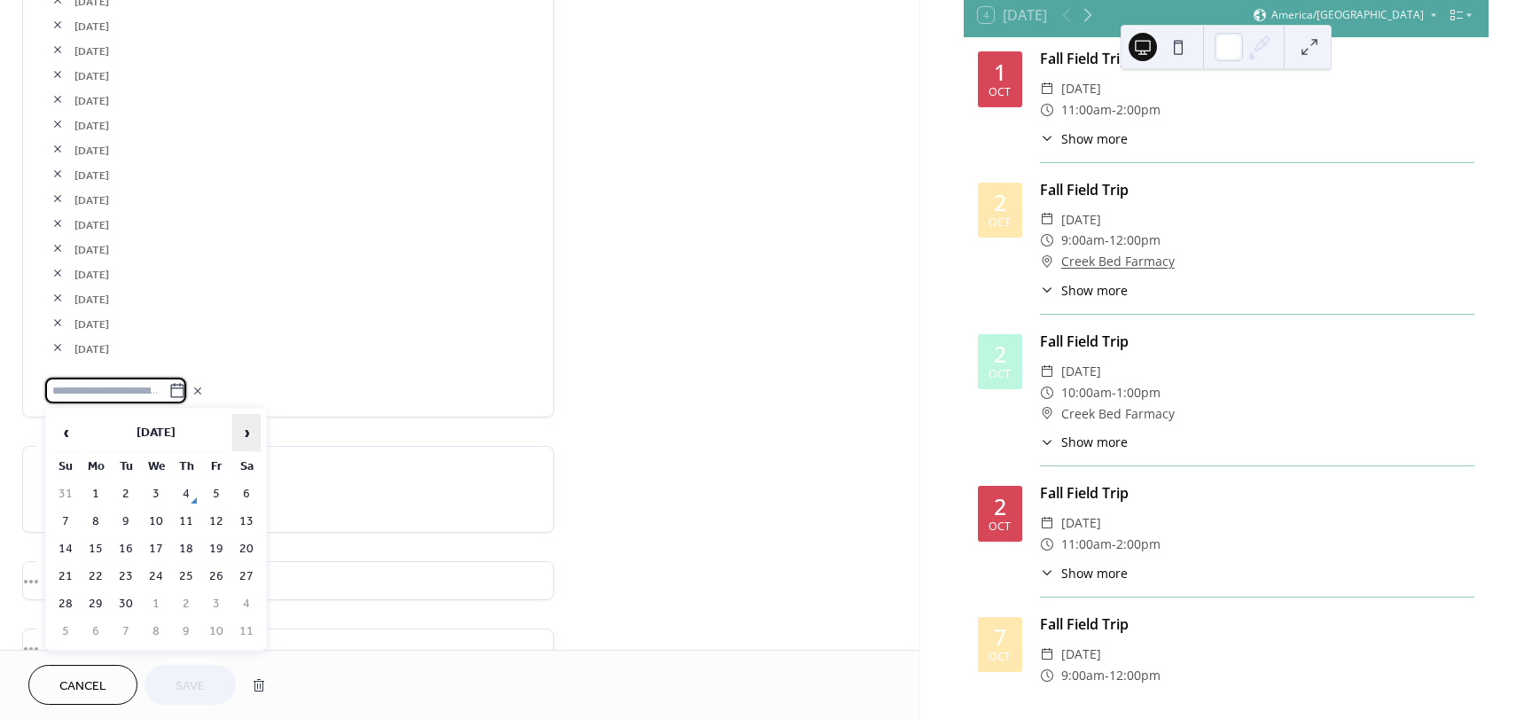
click at [248, 431] on span "›" at bounding box center [246, 432] width 27 height 35
click at [123, 607] on td "28" at bounding box center [126, 604] width 28 height 26
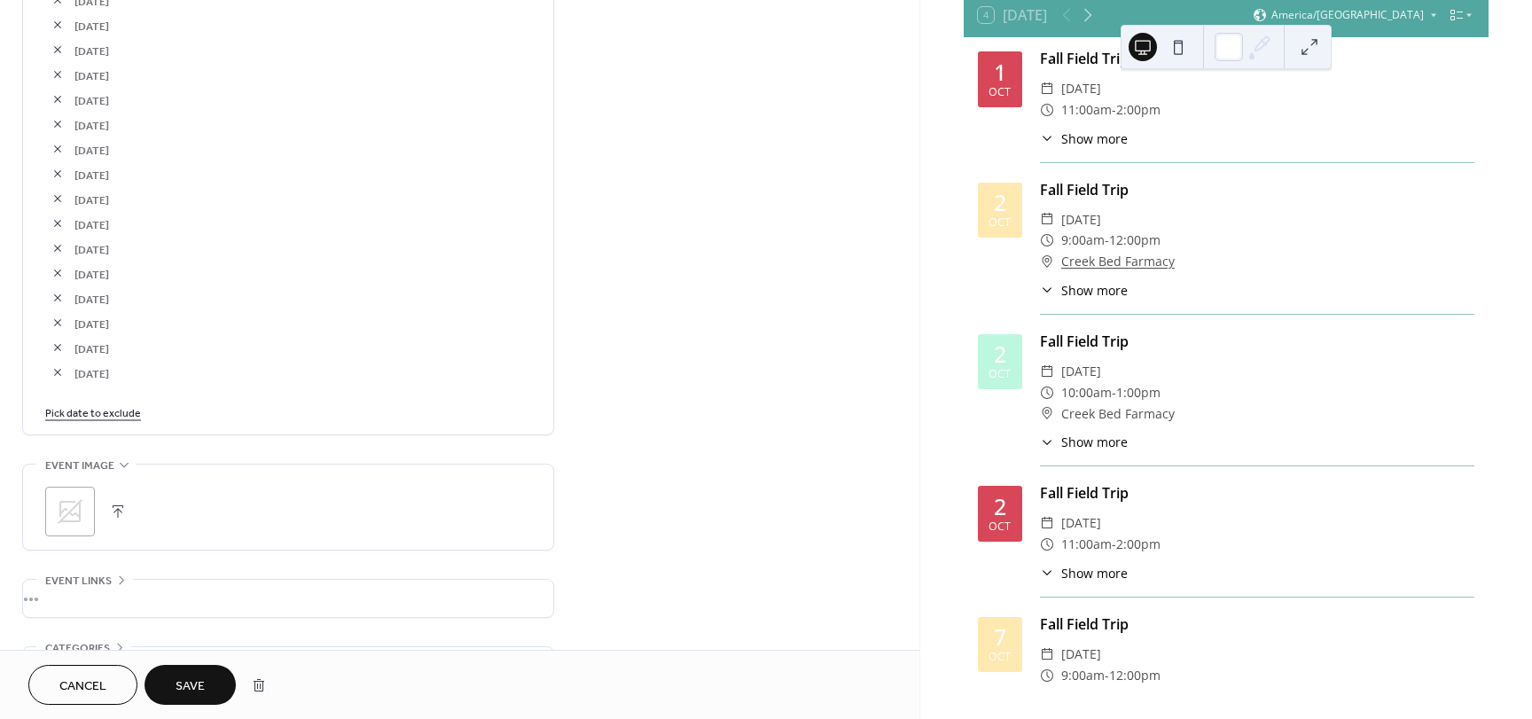
click at [121, 417] on link "Pick date to exclude" at bounding box center [93, 411] width 96 height 19
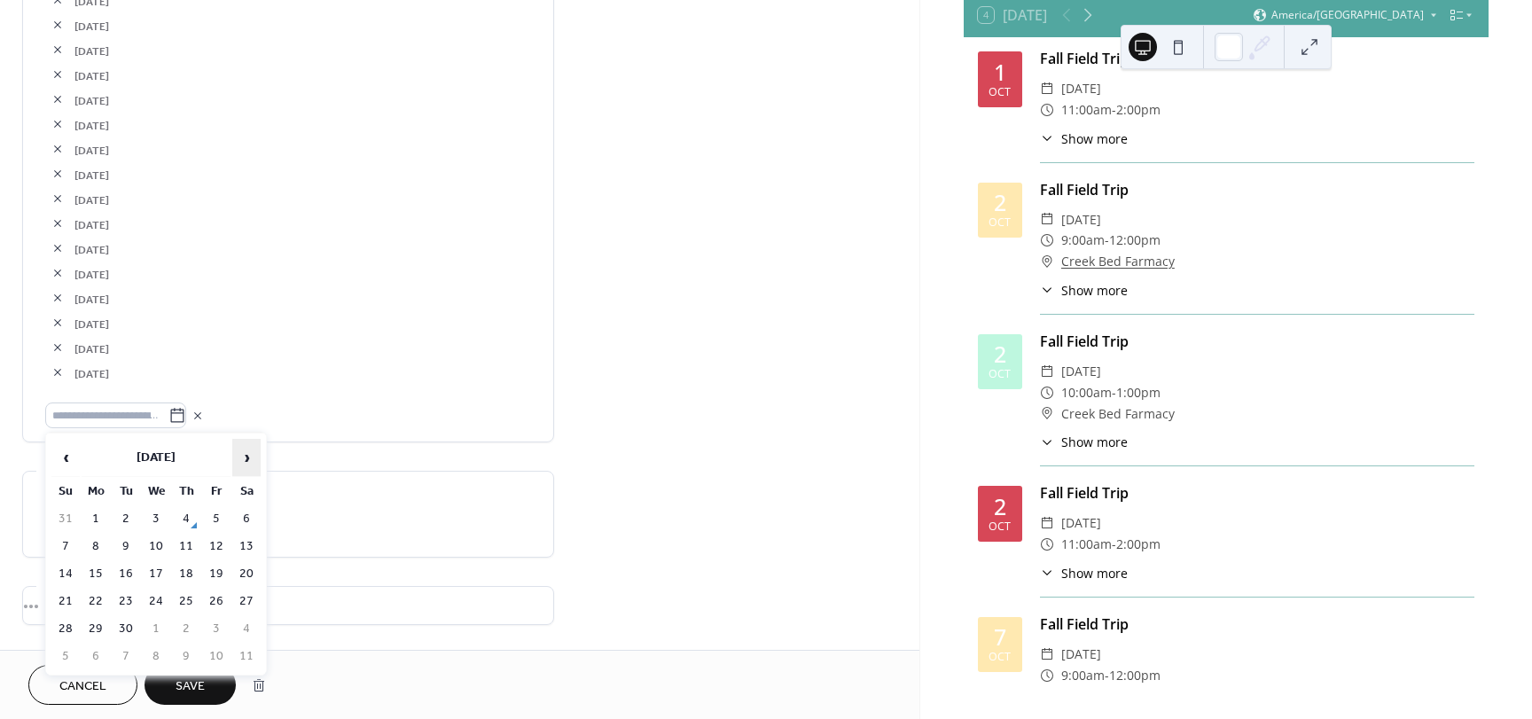
click at [248, 456] on span "›" at bounding box center [246, 457] width 27 height 35
click at [160, 625] on td "29" at bounding box center [156, 629] width 28 height 26
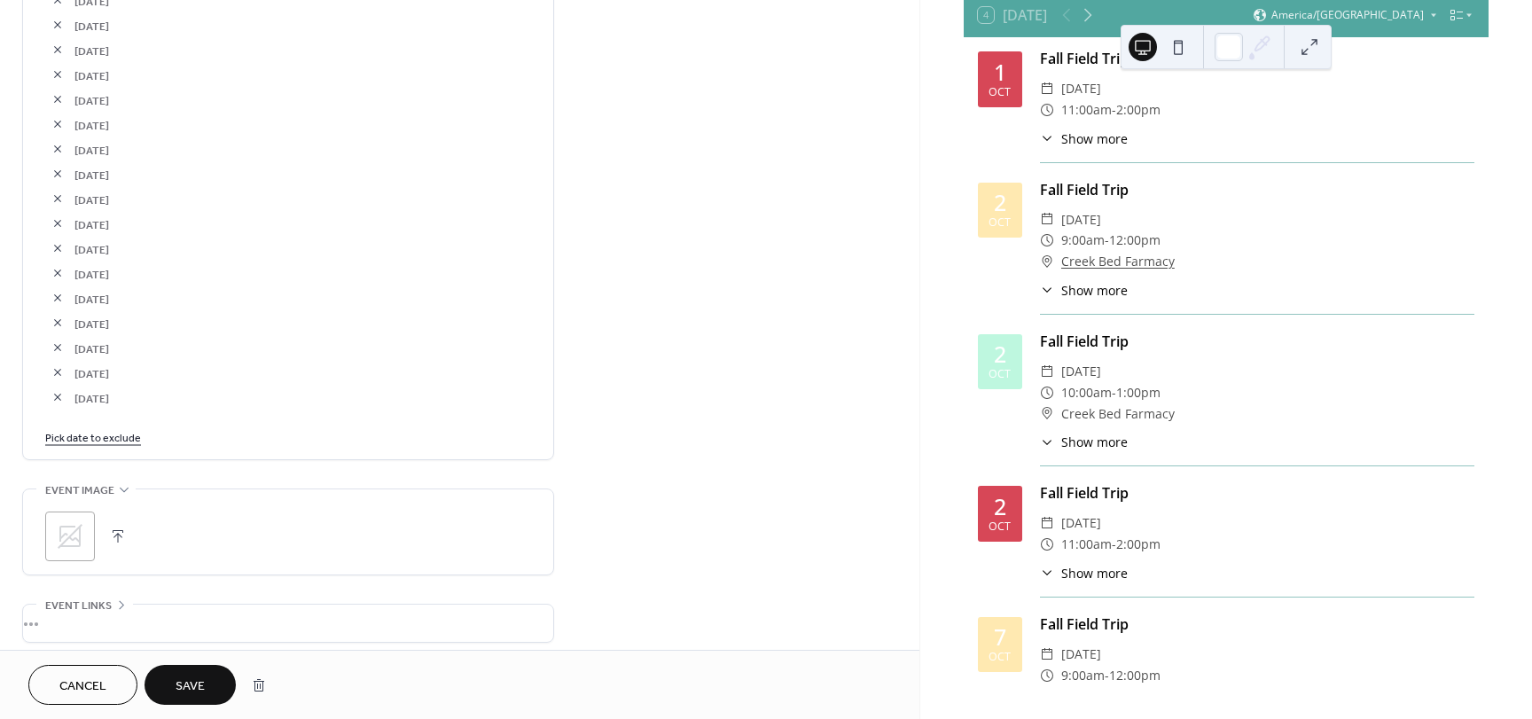
click at [119, 435] on link "Pick date to exclude" at bounding box center [93, 436] width 96 height 19
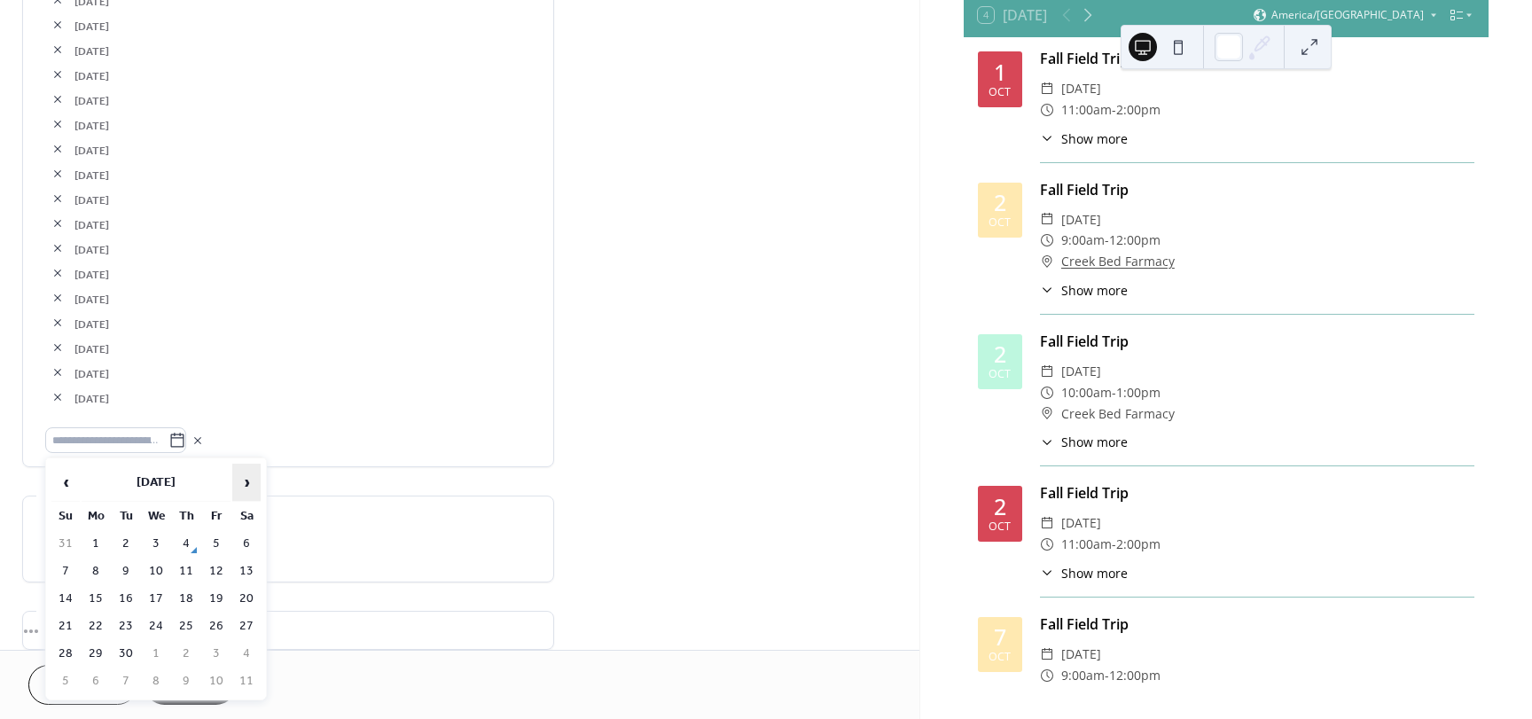
click at [246, 487] on span "›" at bounding box center [246, 482] width 27 height 35
click at [187, 650] on td "30" at bounding box center [186, 654] width 28 height 26
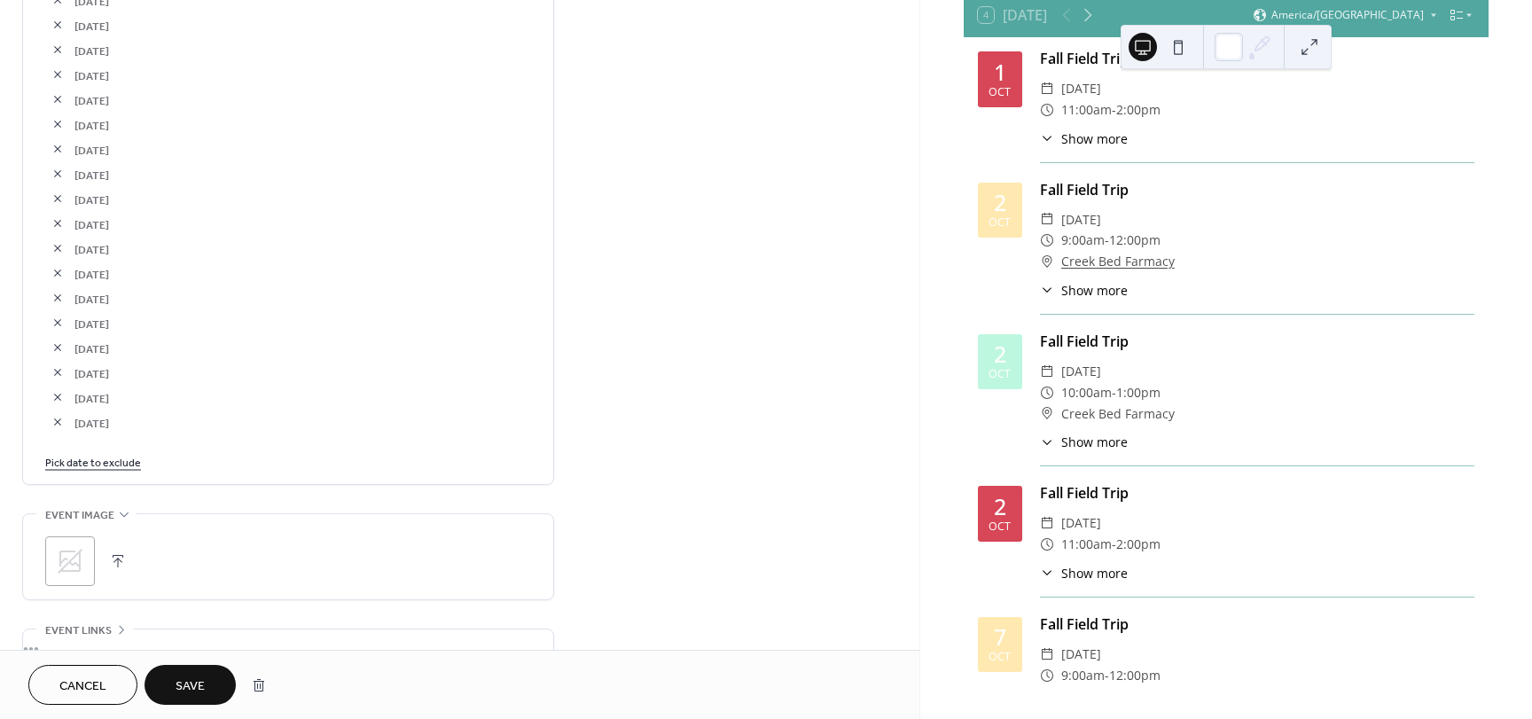
click at [124, 466] on link "Pick date to exclude" at bounding box center [93, 461] width 96 height 19
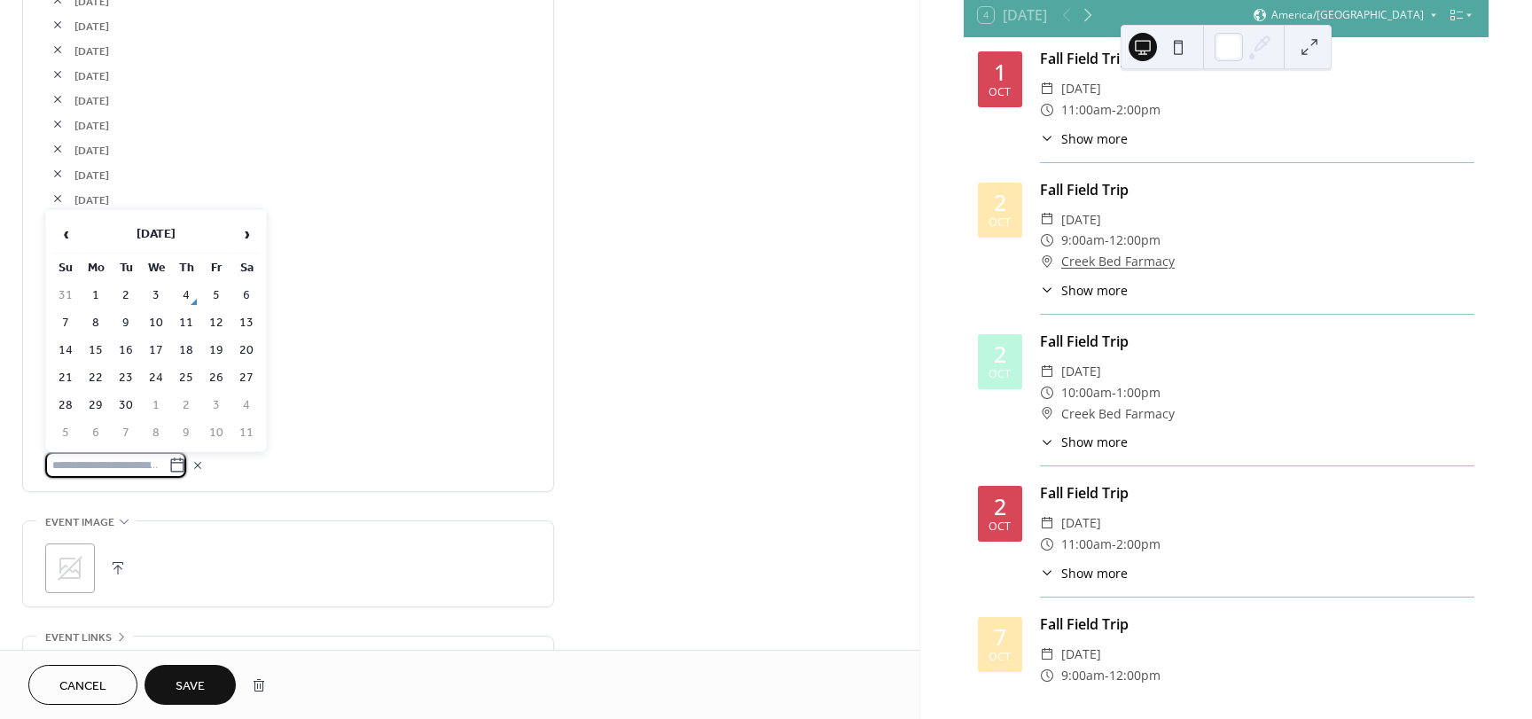
click at [254, 214] on table "‹ [DATE] › Su Mo Tu We Th Fr Sa 31 1 2 3 4 5 6 7 8 9 10 11 12 13 14 15 16 17 18…" at bounding box center [156, 331] width 213 height 234
click at [249, 224] on span "›" at bounding box center [246, 233] width 27 height 35
click at [213, 405] on td "31" at bounding box center [216, 406] width 28 height 26
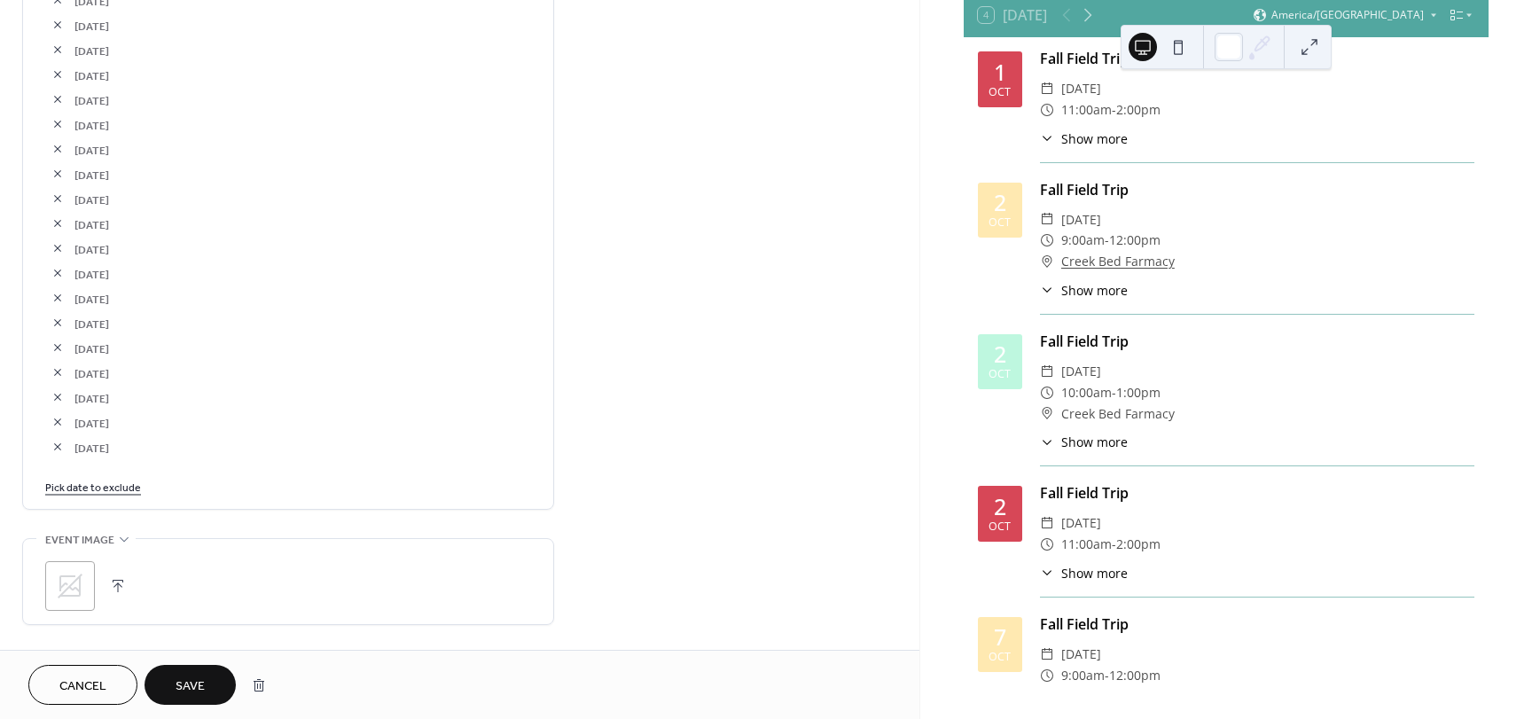
click at [194, 678] on span "Save" at bounding box center [190, 686] width 29 height 19
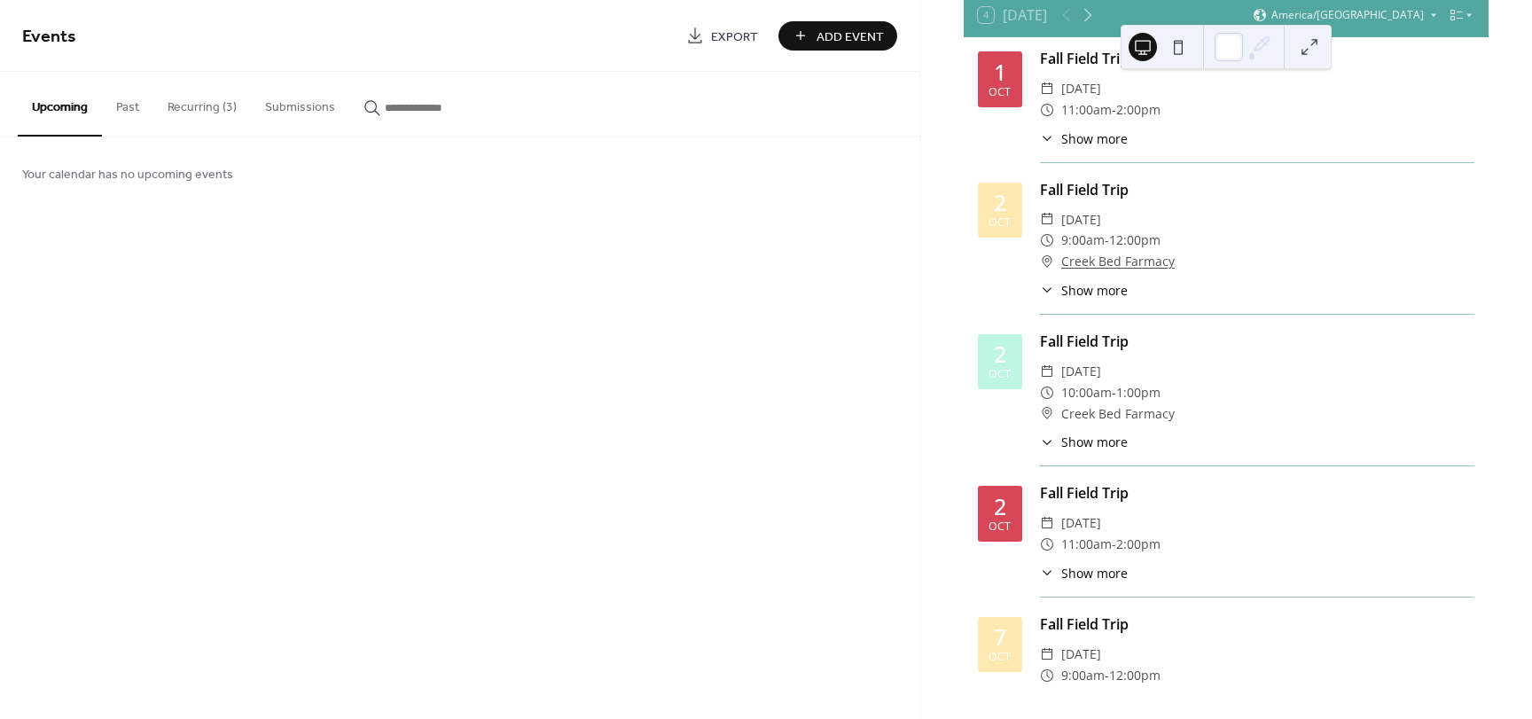
click at [190, 104] on button "Recurring (3)" at bounding box center [202, 103] width 98 height 63
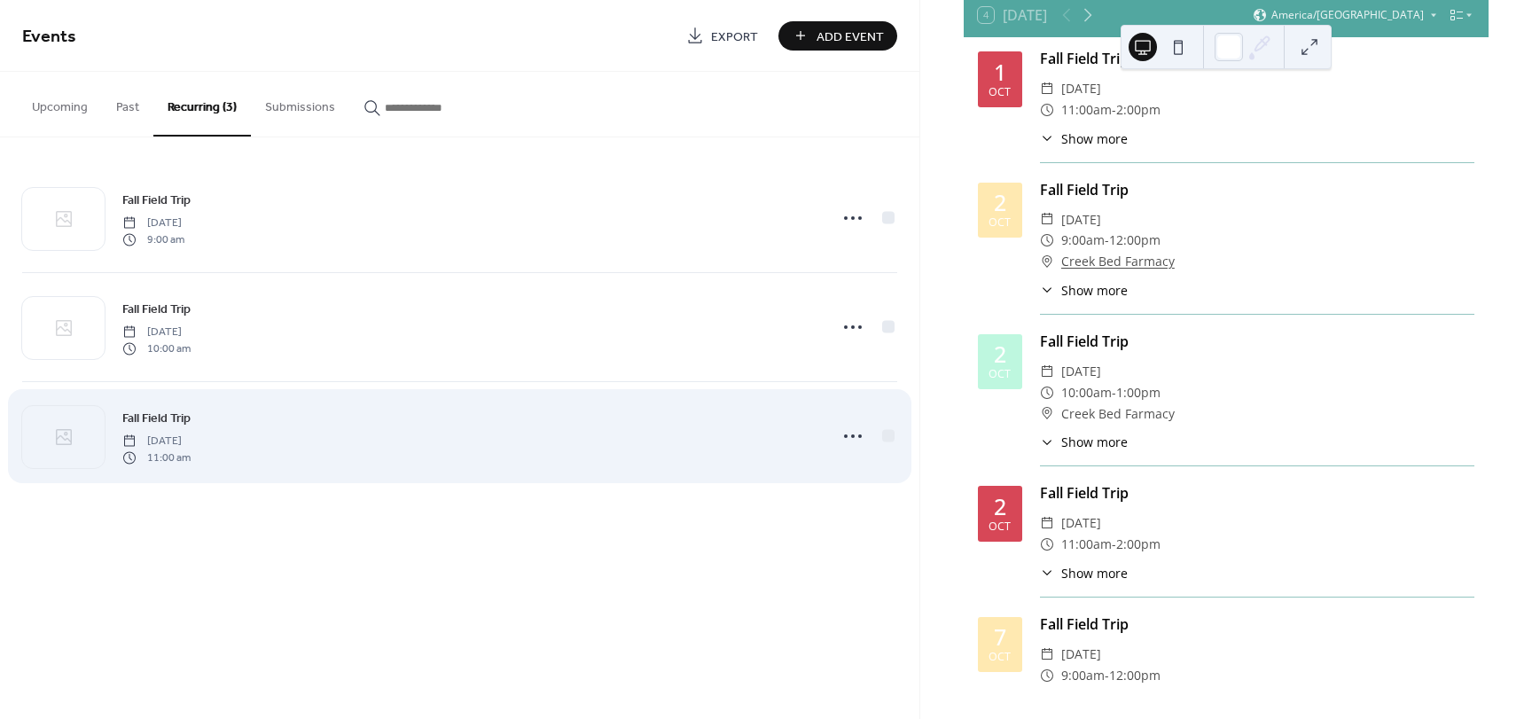
click at [191, 436] on span "[DATE]" at bounding box center [156, 442] width 68 height 16
click at [851, 431] on icon at bounding box center [853, 436] width 28 height 28
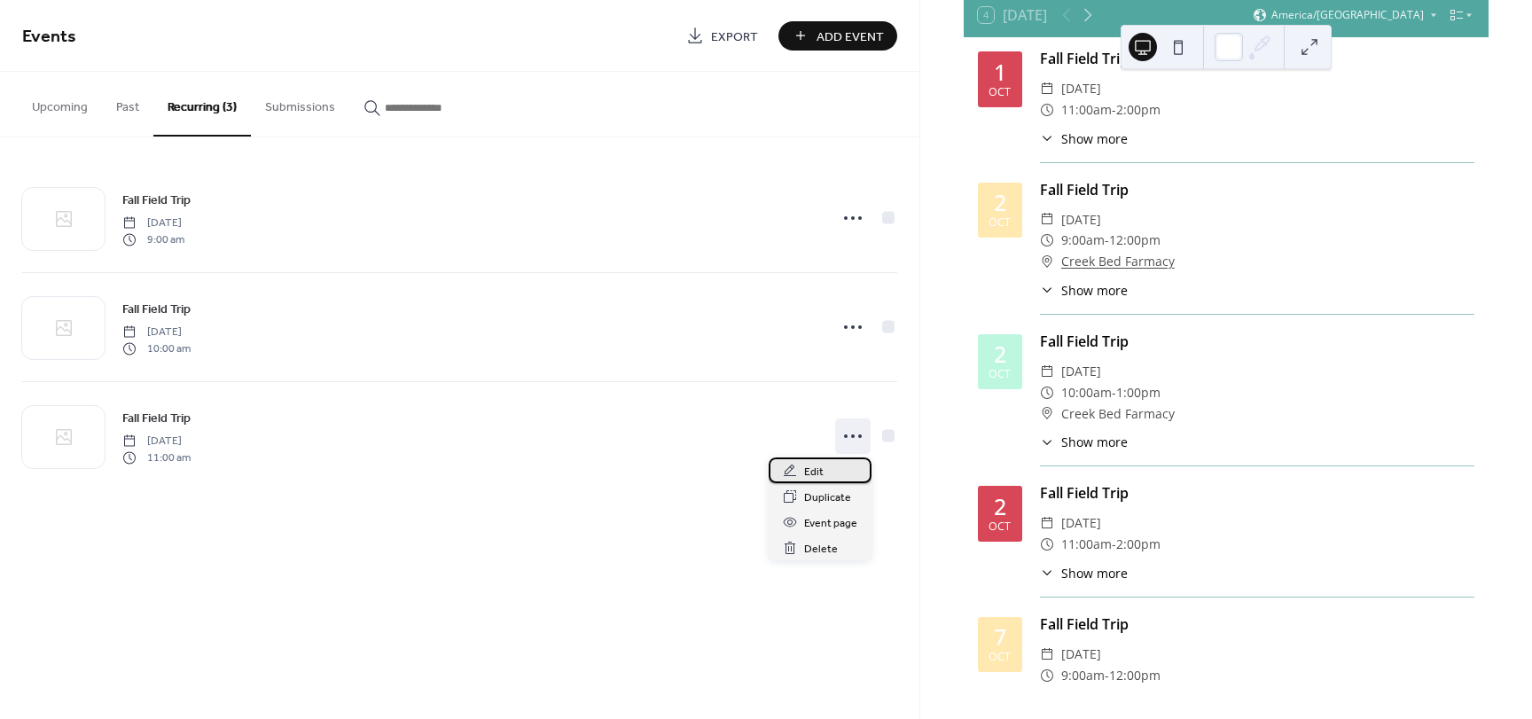
click at [827, 467] on div "Edit" at bounding box center [820, 470] width 103 height 26
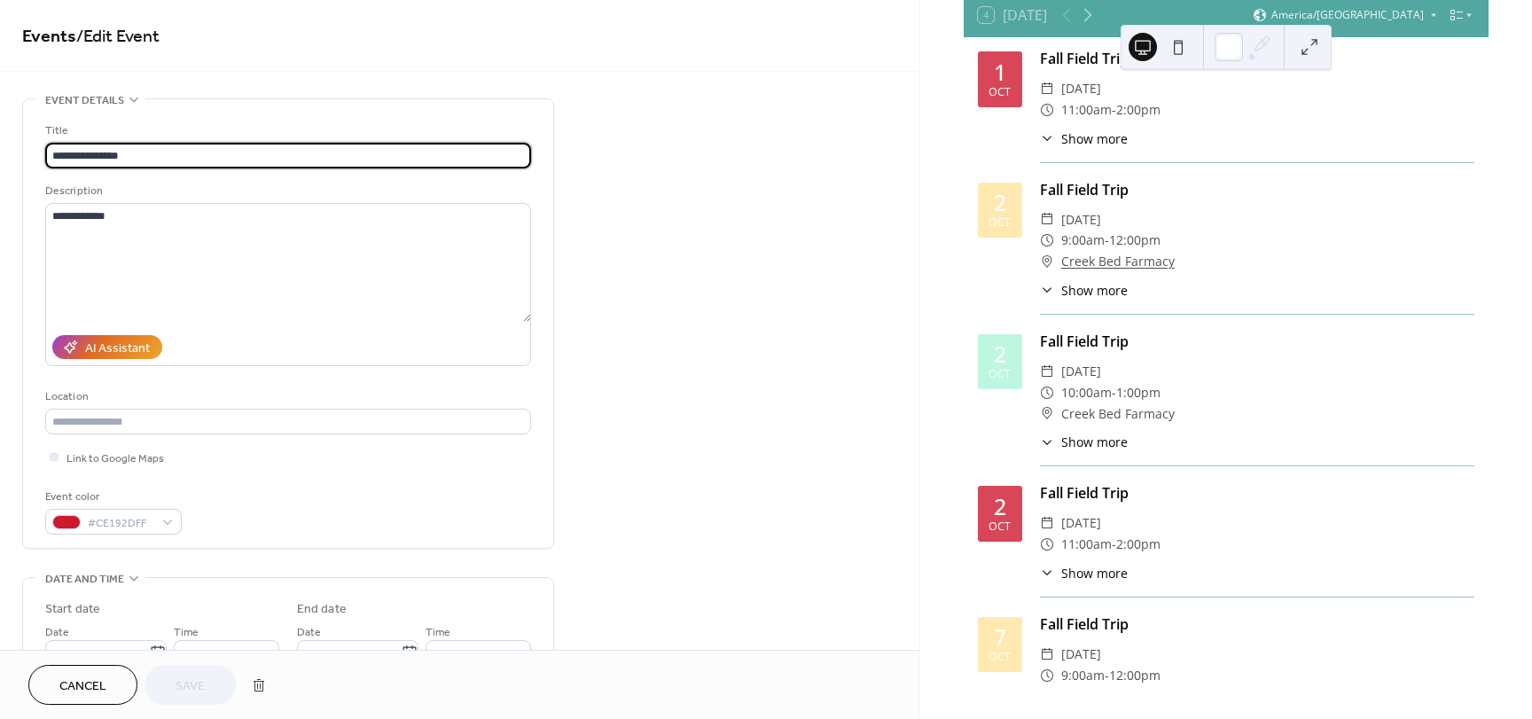
type input "**********"
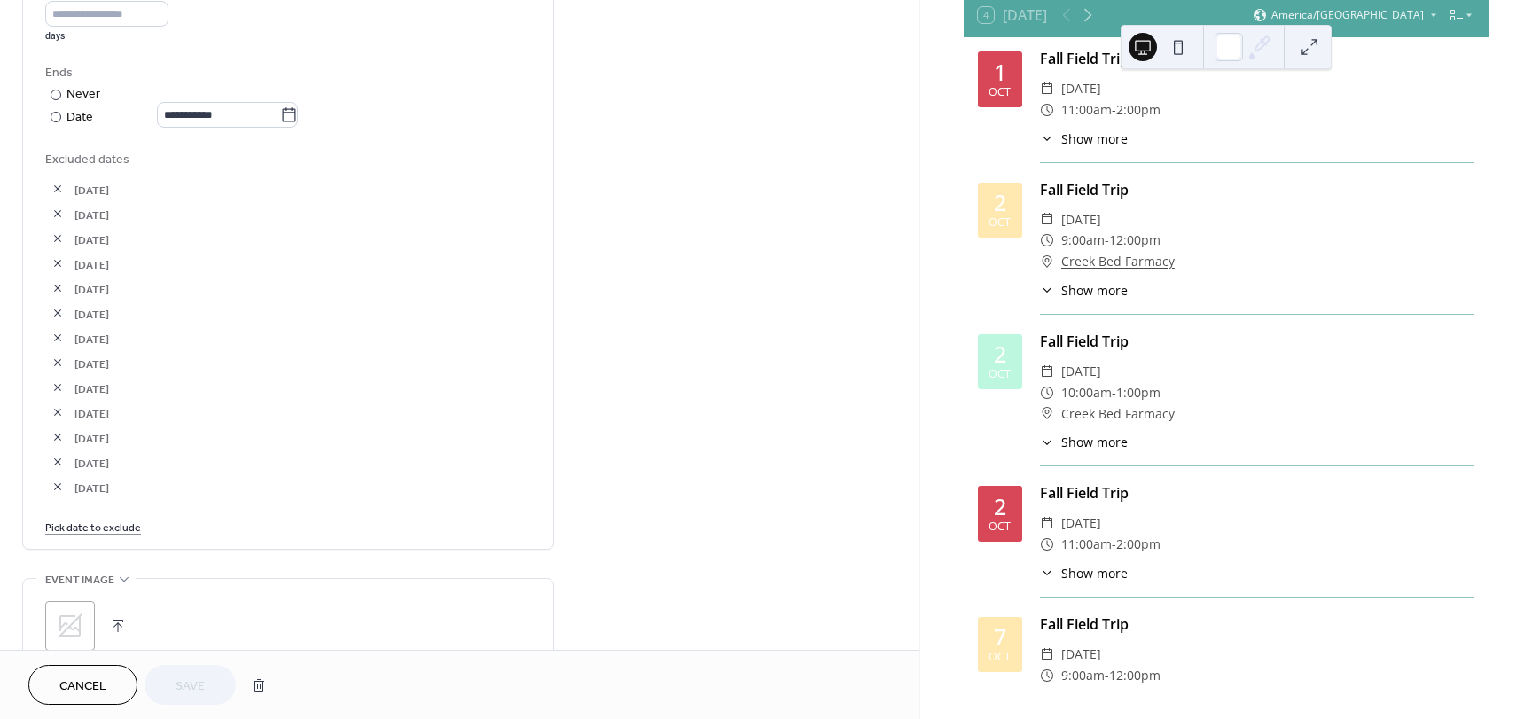
scroll to position [895, 0]
click at [112, 509] on link "Pick date to exclude" at bounding box center [93, 506] width 96 height 19
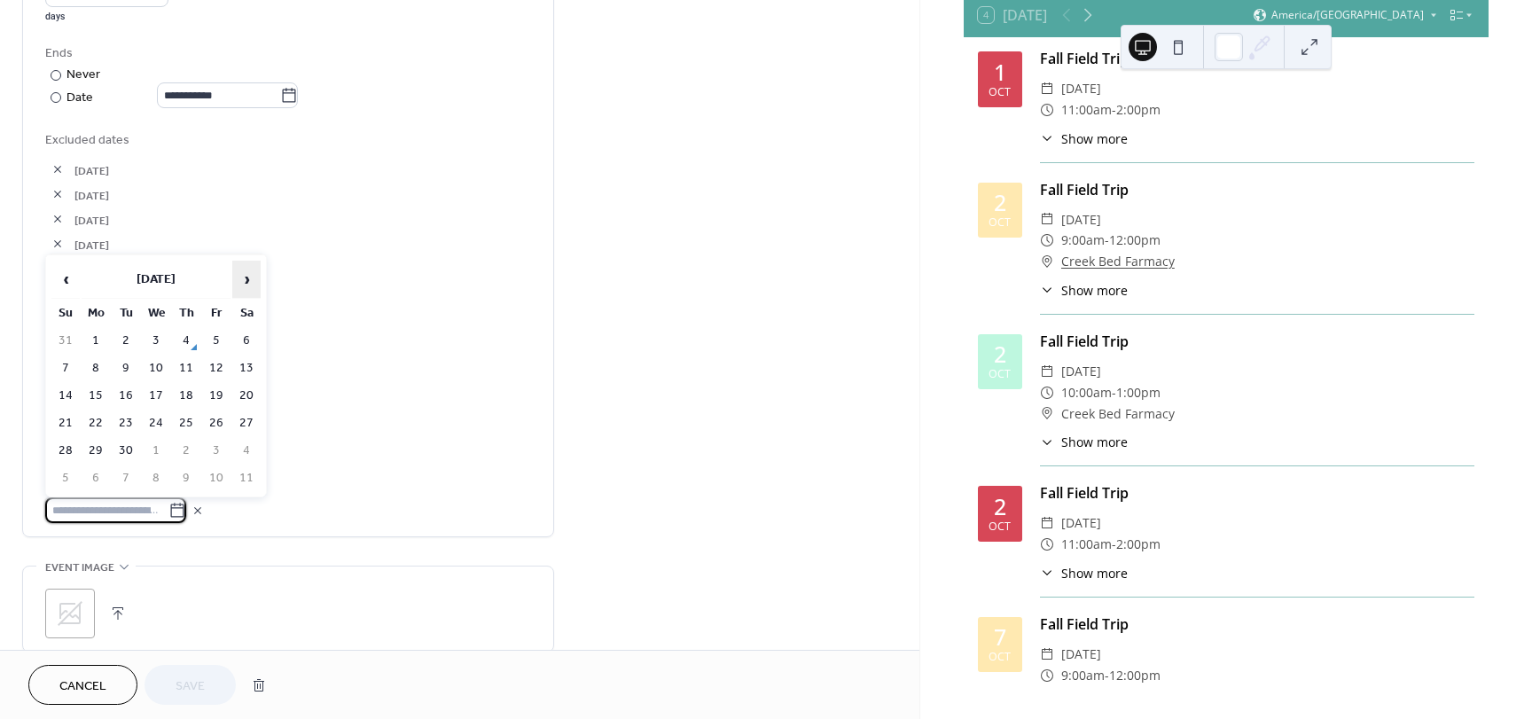
click at [253, 280] on span "›" at bounding box center [246, 279] width 27 height 35
click at [93, 454] on td "27" at bounding box center [96, 451] width 28 height 26
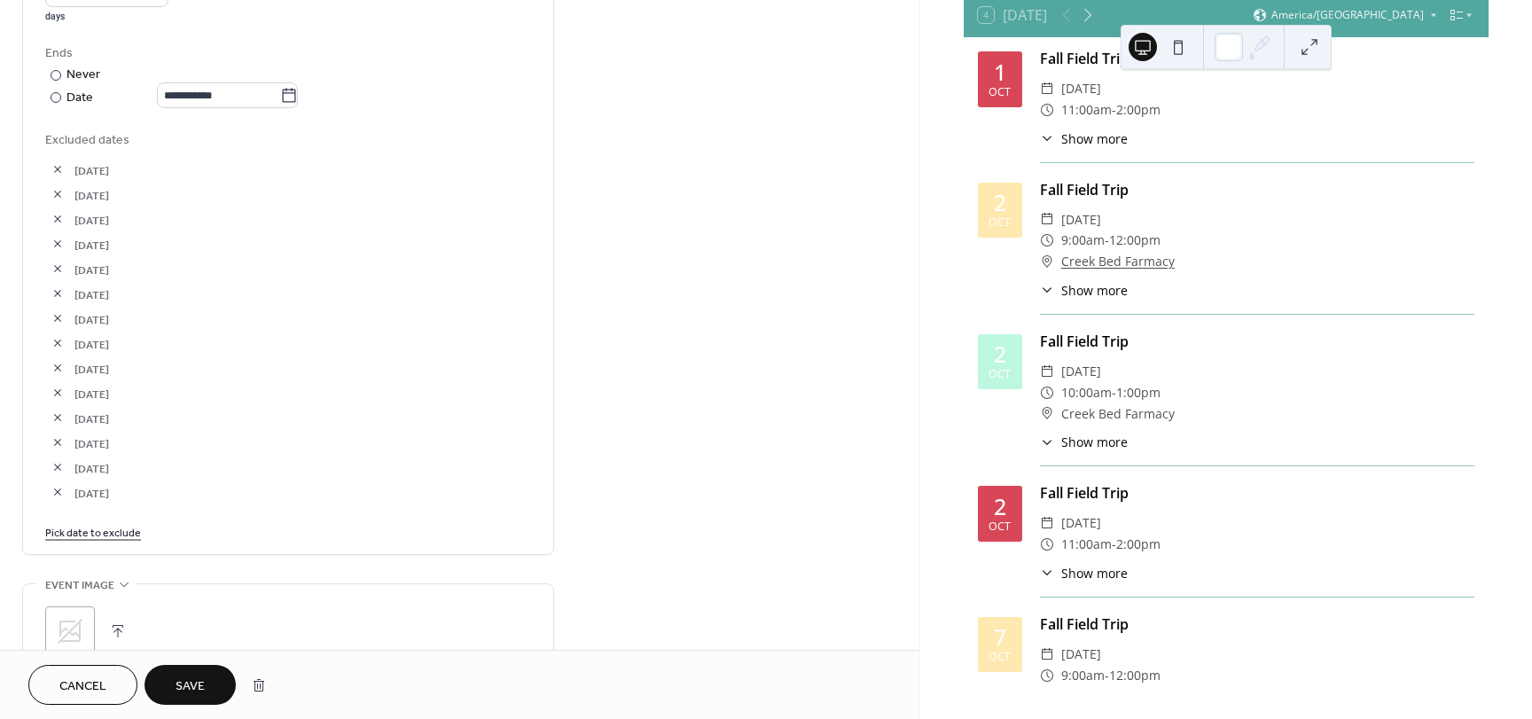
click at [96, 532] on link "Pick date to exclude" at bounding box center [93, 531] width 96 height 19
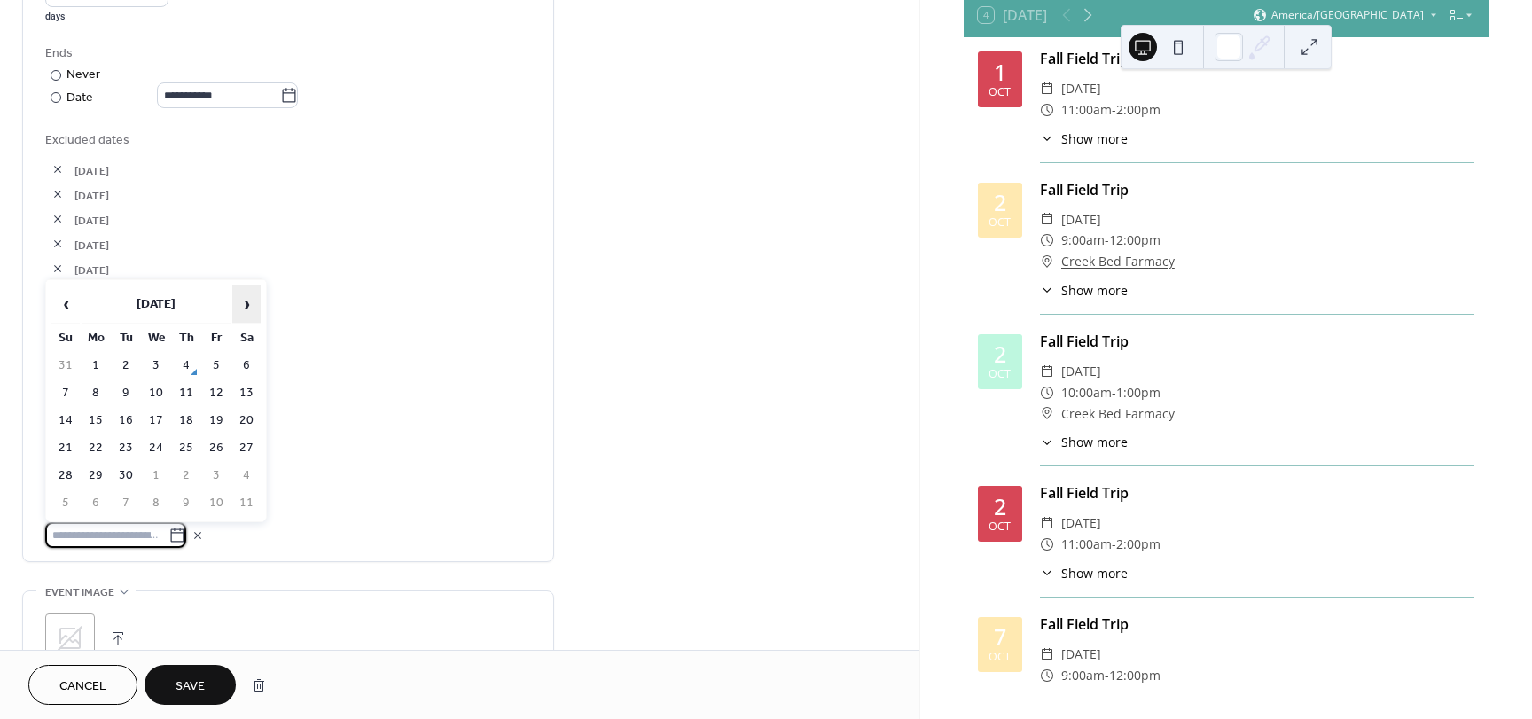
click at [250, 300] on span "›" at bounding box center [246, 303] width 27 height 35
click at [121, 480] on td "28" at bounding box center [126, 476] width 28 height 26
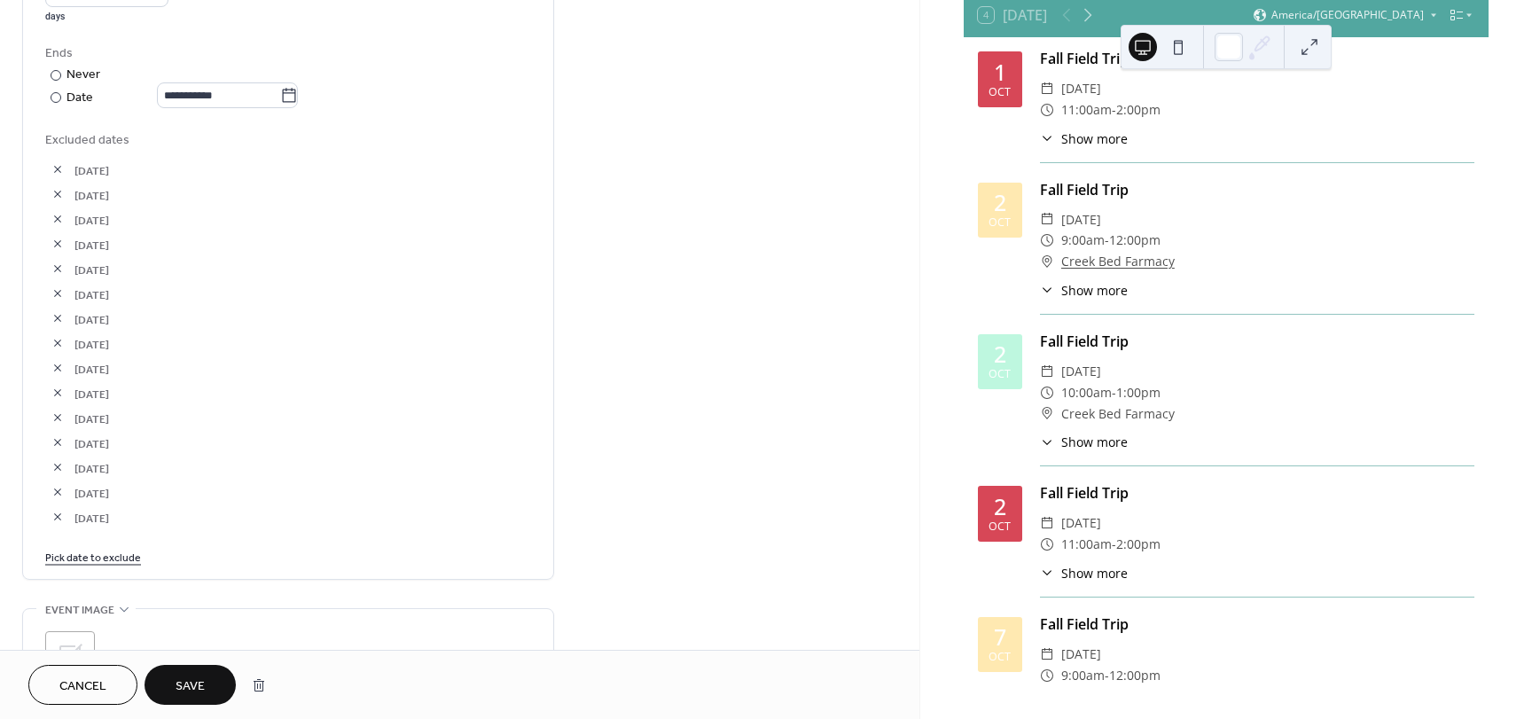
click at [99, 559] on link "Pick date to exclude" at bounding box center [93, 556] width 96 height 19
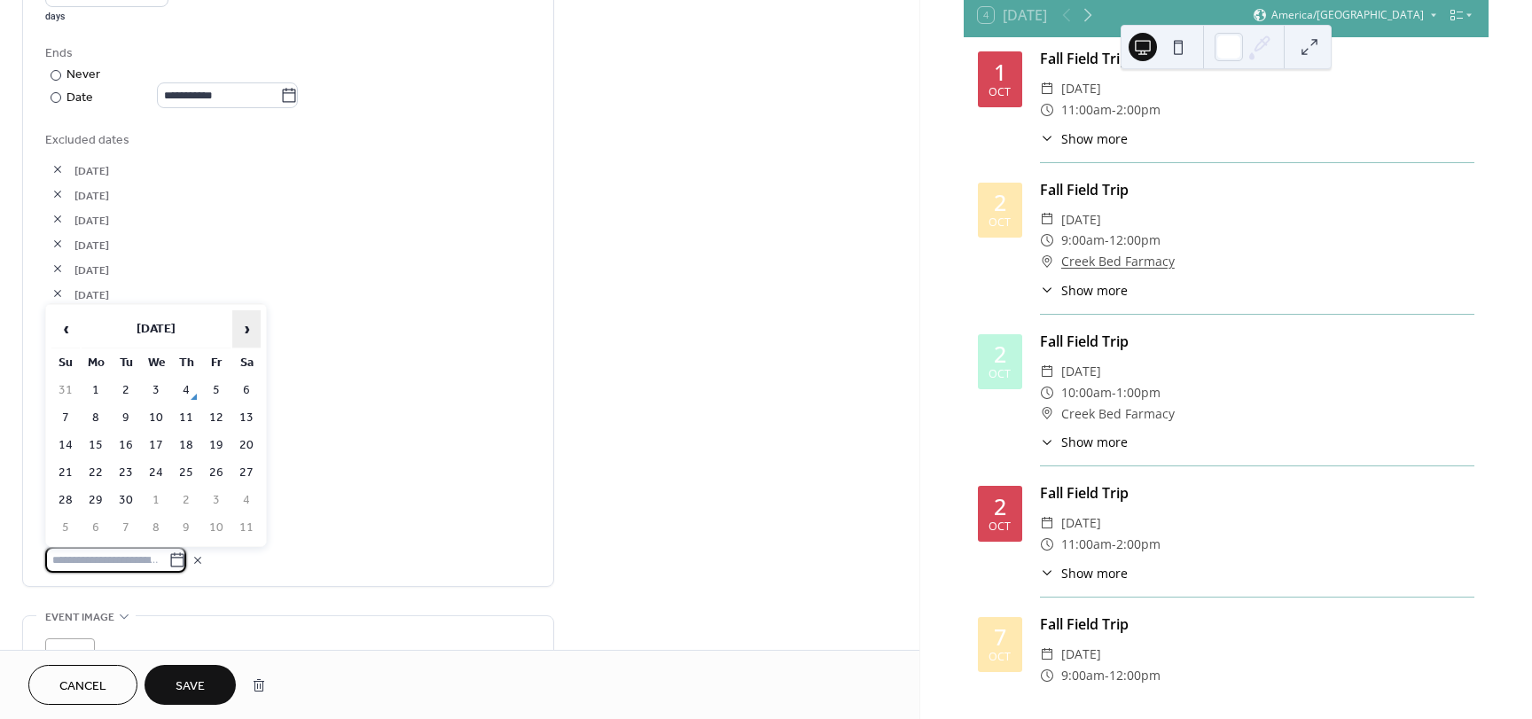
click at [244, 323] on span "›" at bounding box center [246, 328] width 27 height 35
click at [158, 494] on td "29" at bounding box center [156, 501] width 28 height 26
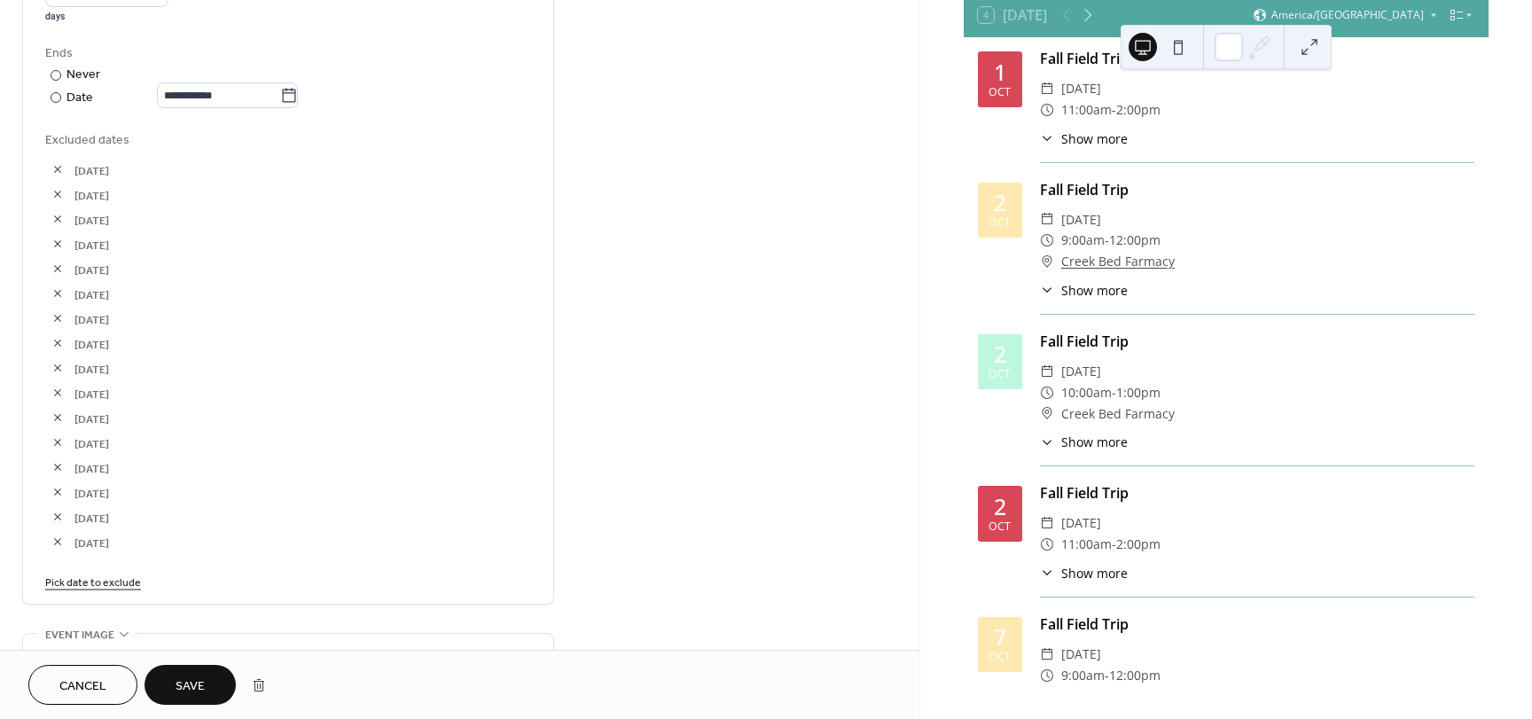
click at [102, 582] on link "Pick date to exclude" at bounding box center [93, 581] width 96 height 19
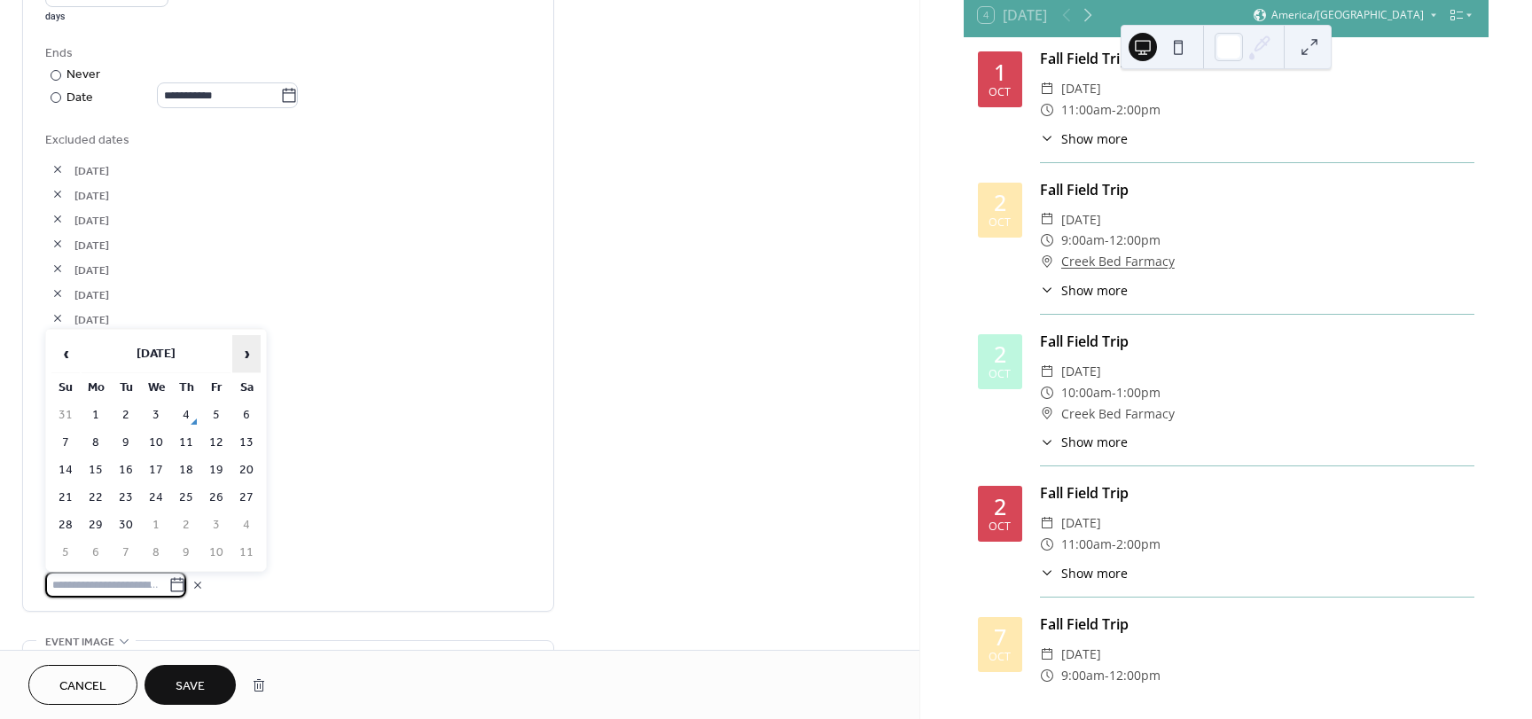
click at [247, 344] on span "›" at bounding box center [246, 353] width 27 height 35
click at [191, 526] on td "30" at bounding box center [186, 525] width 28 height 26
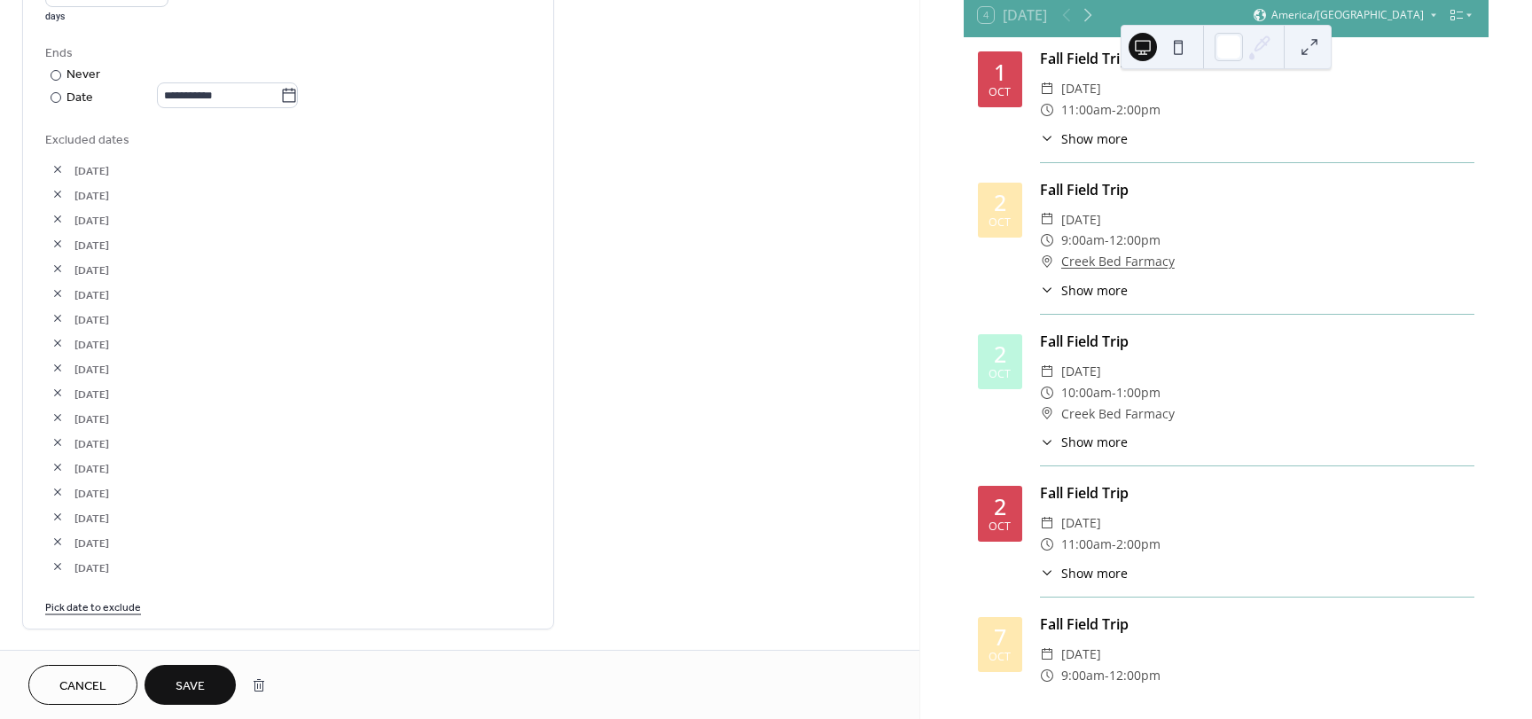
click at [103, 603] on link "Pick date to exclude" at bounding box center [93, 606] width 96 height 19
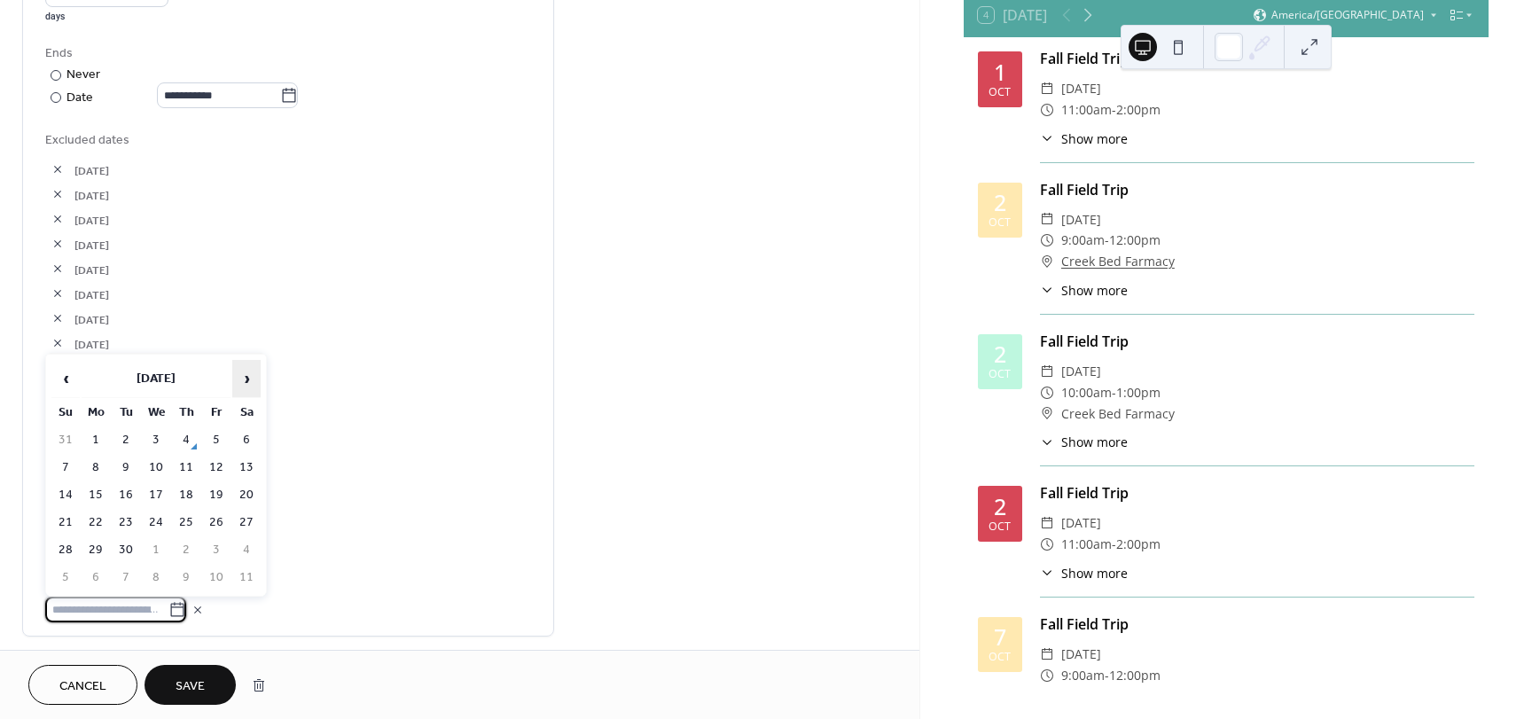
click at [239, 372] on span "›" at bounding box center [246, 378] width 27 height 35
click at [223, 550] on td "31" at bounding box center [216, 550] width 28 height 26
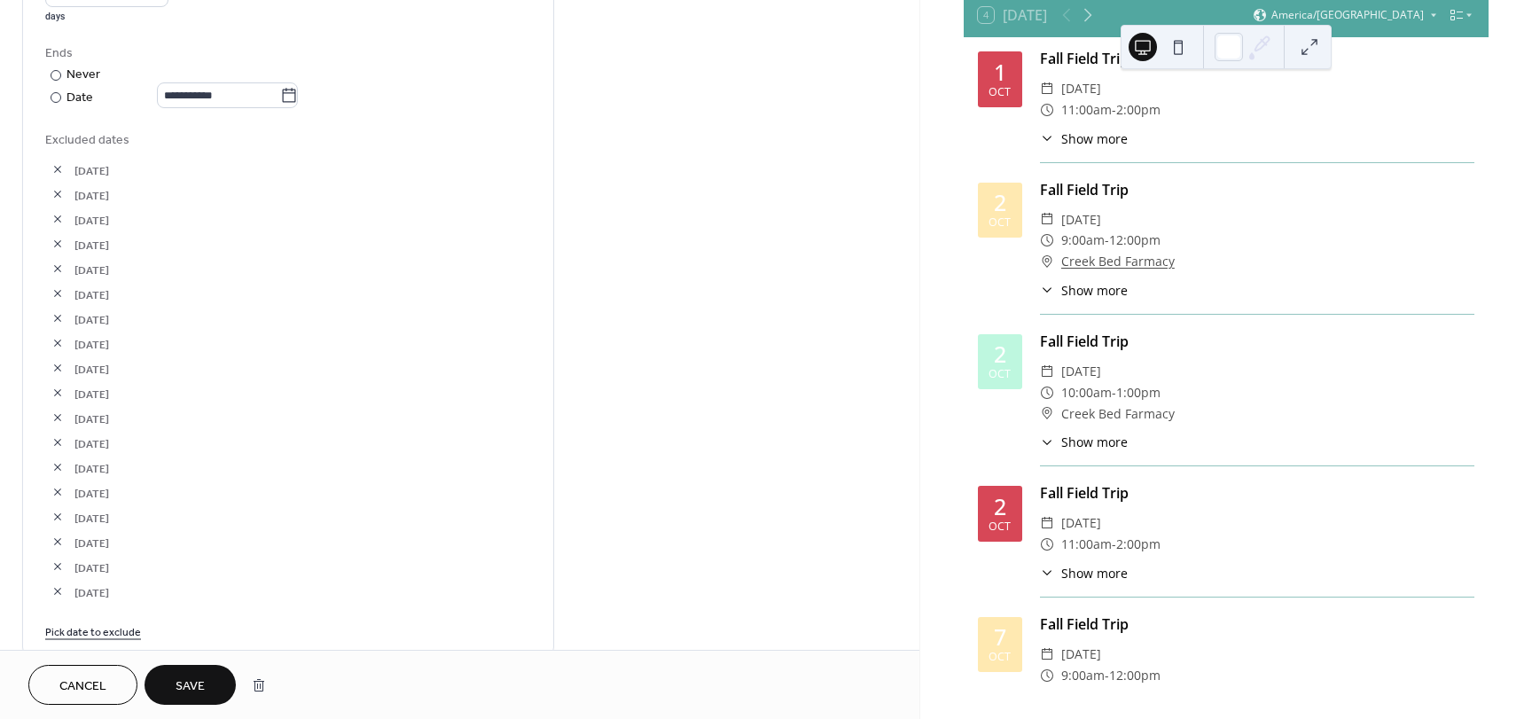
click at [186, 684] on span "Save" at bounding box center [190, 686] width 29 height 19
